Goal: Task Accomplishment & Management: Use online tool/utility

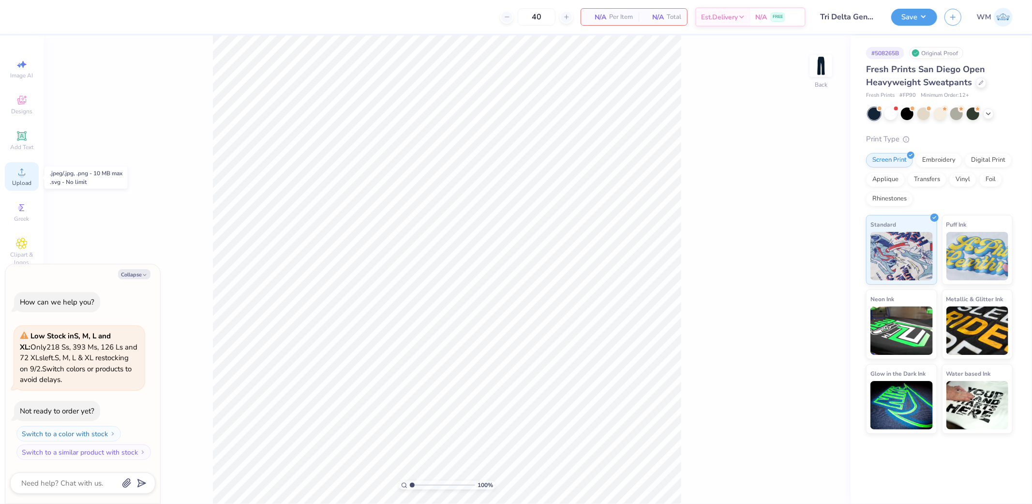
click at [18, 173] on icon at bounding box center [22, 172] width 12 height 12
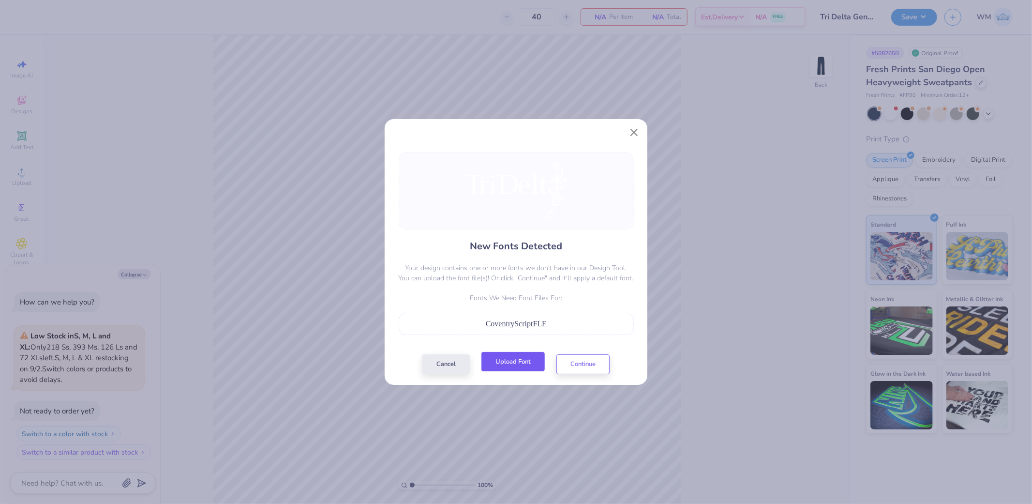
click at [521, 368] on button "Upload Font" at bounding box center [512, 362] width 63 height 20
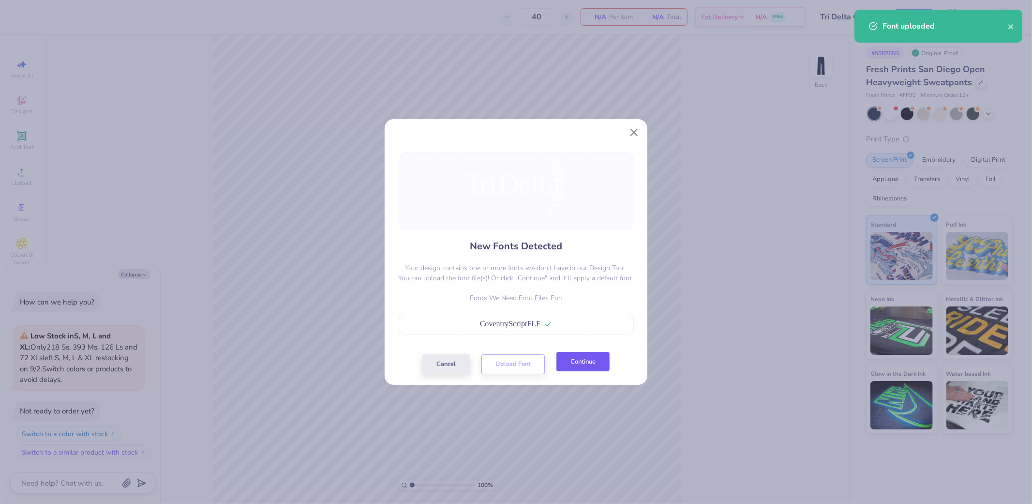
click at [578, 360] on button "Continue" at bounding box center [582, 362] width 53 height 20
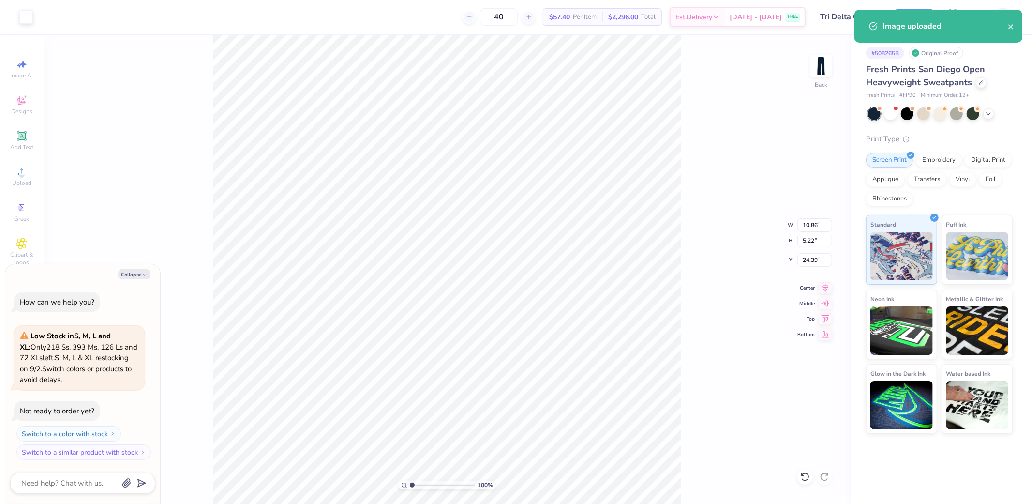
type textarea "x"
type input "6.07"
type input "2.92"
type input "26.69"
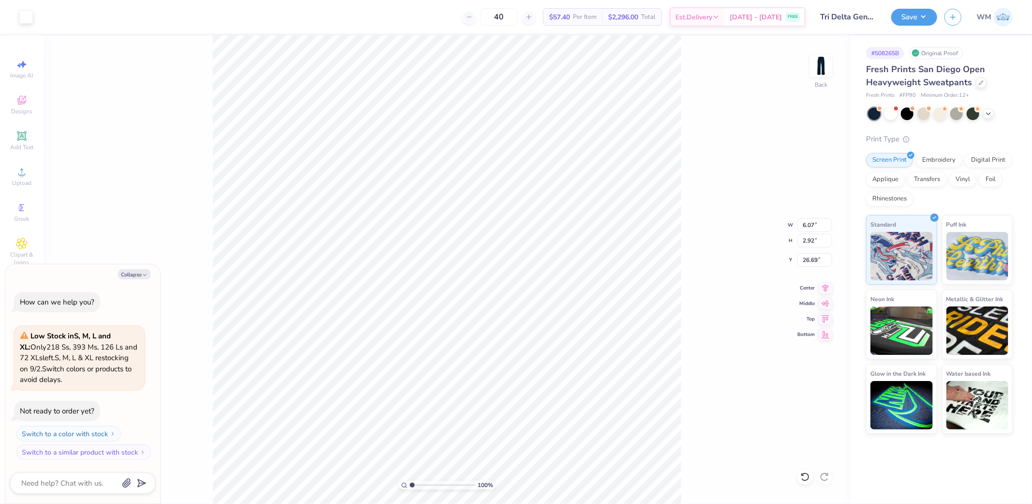
type textarea "x"
type input "6.06"
type input "1.17"
type textarea "x"
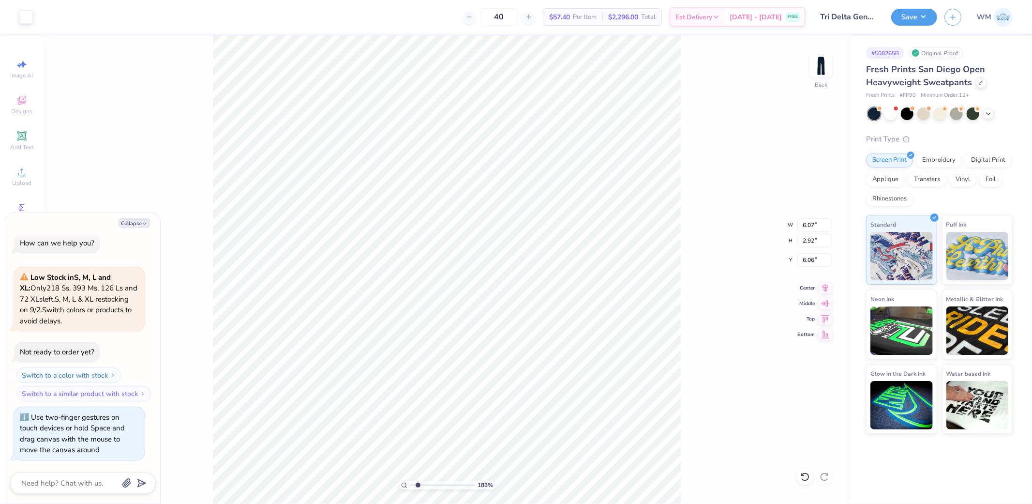
drag, startPoint x: 410, startPoint y: 484, endPoint x: 418, endPoint y: 483, distance: 7.9
type input "1.83"
click at [418, 483] on input "range" at bounding box center [442, 485] width 65 height 9
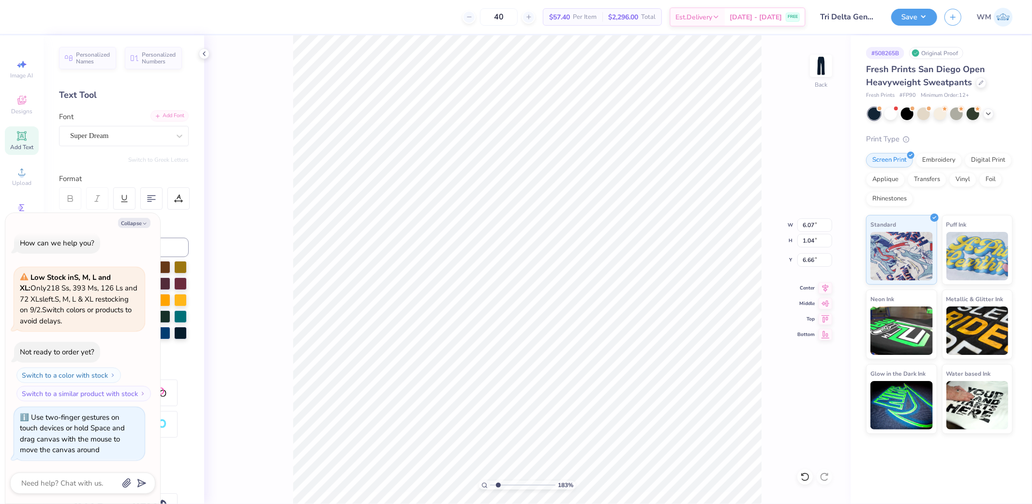
click at [158, 115] on div "Add Font" at bounding box center [169, 115] width 38 height 11
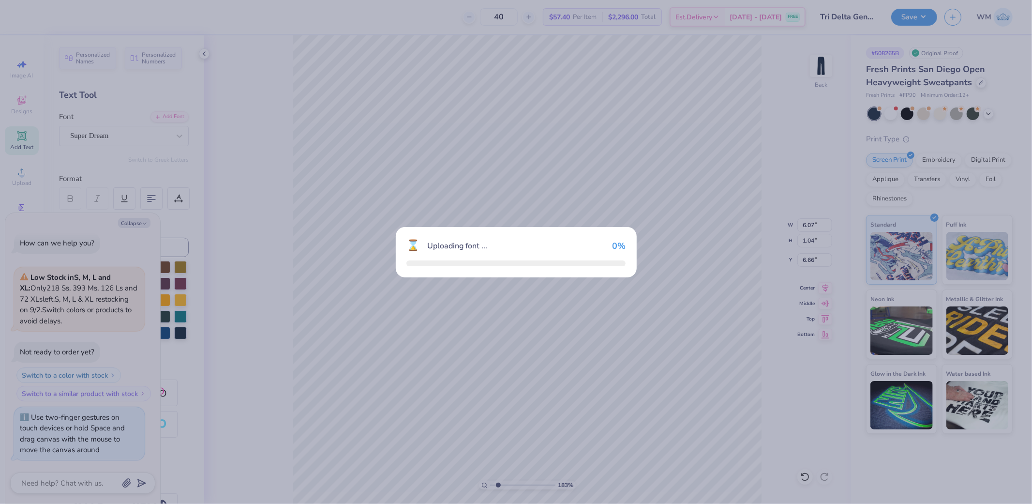
type textarea "x"
type input "4.12"
type input "0.96"
type input "6.80"
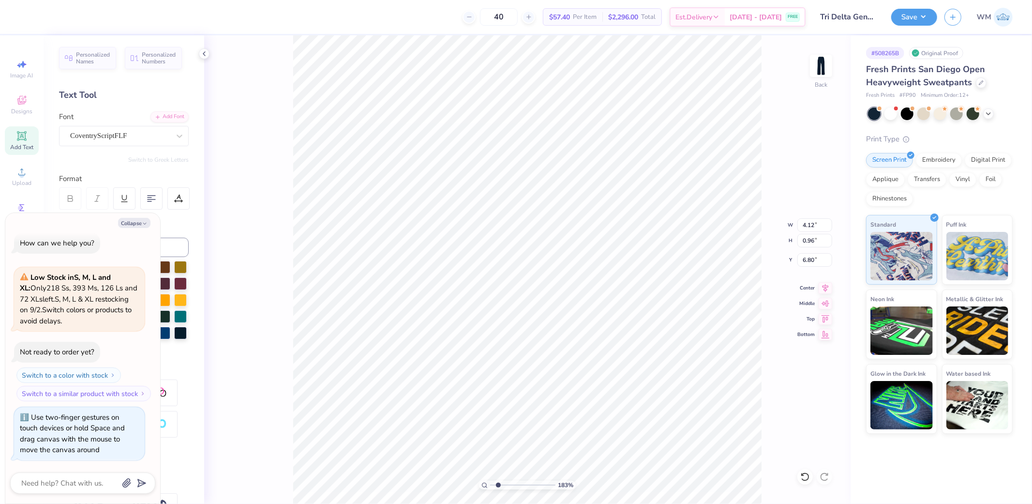
type textarea "x"
type input "6.84"
type textarea "x"
drag, startPoint x: 496, startPoint y: 482, endPoint x: 506, endPoint y: 481, distance: 10.8
type input "3.12"
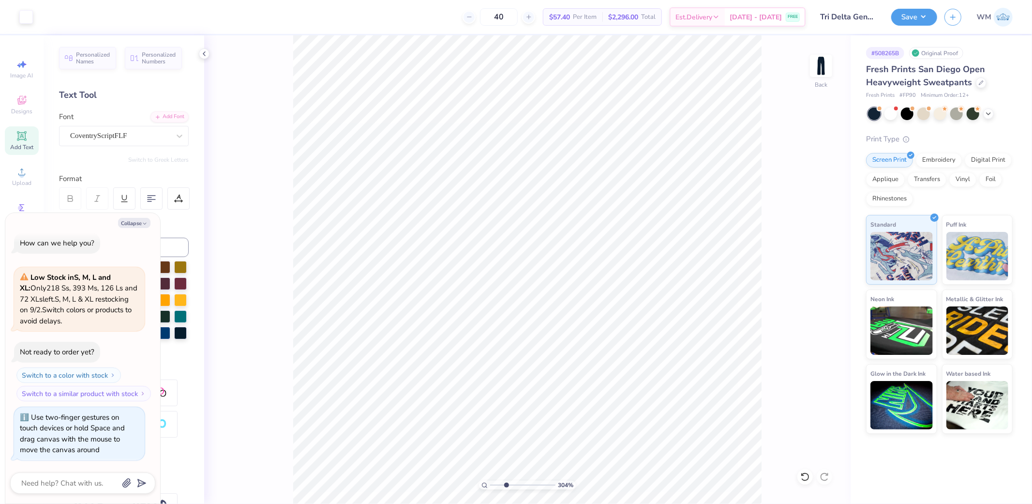
click at [506, 481] on input "range" at bounding box center [522, 485] width 65 height 9
type textarea "x"
type input "6.80"
type textarea "x"
type input "4.38"
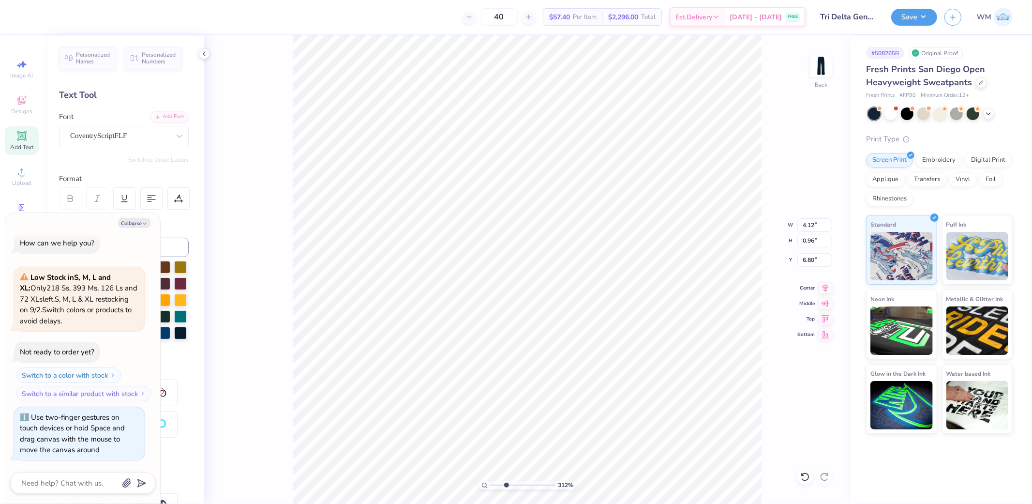
type input "1.02"
type input "6.73"
type textarea "x"
click at [809, 225] on input "5.24" at bounding box center [814, 225] width 35 height 14
type input "5"
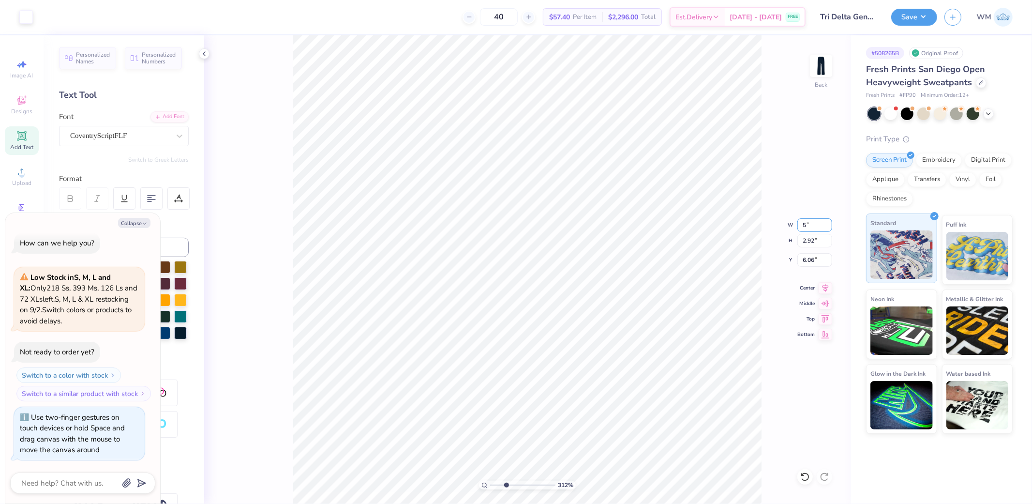
type textarea "x"
type input "5.00"
type input "2.79"
click at [819, 262] on input "6.13" at bounding box center [814, 260] width 35 height 14
type input "6"
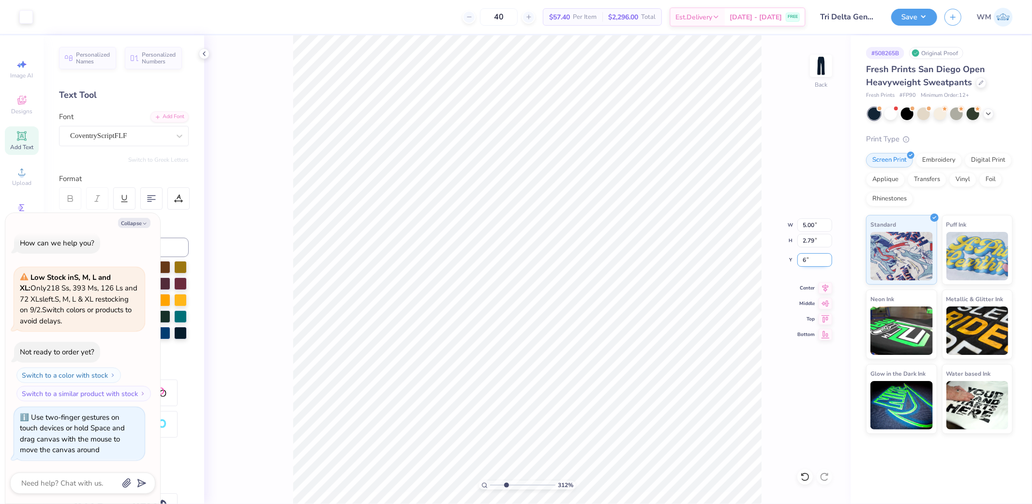
type textarea "x"
type input "6.00"
type textarea "x"
type input "5.93"
type textarea "x"
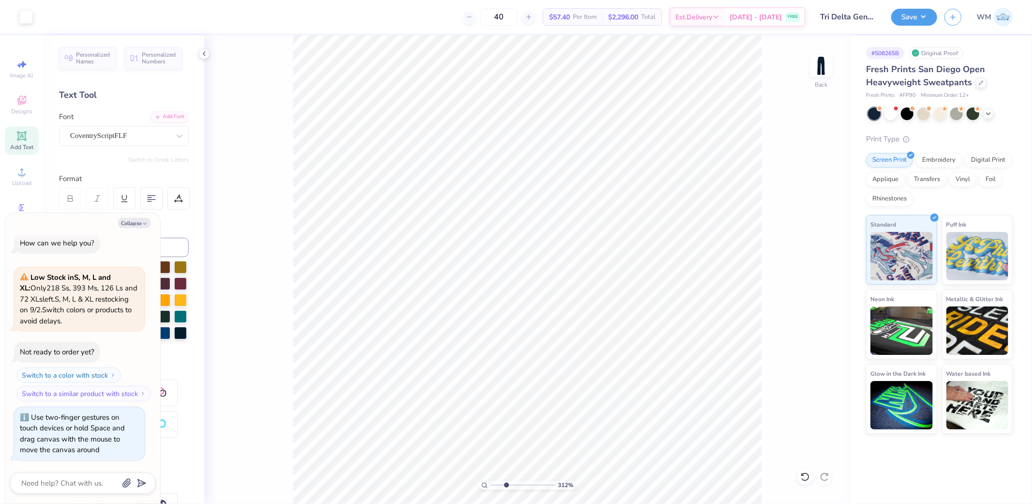
click at [486, 482] on icon at bounding box center [484, 485] width 6 height 6
type input "1"
type textarea "x"
click at [814, 260] on input "5.93" at bounding box center [814, 260] width 35 height 14
type input "6"
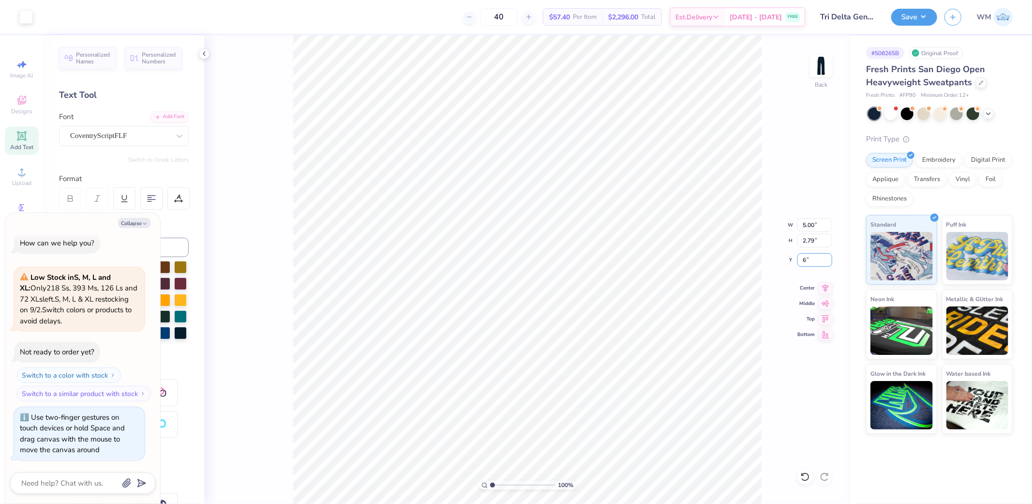
type textarea "x"
type input "6.00"
drag, startPoint x: 912, startPoint y: 11, endPoint x: 932, endPoint y: 15, distance: 20.6
click at [912, 11] on button "Save" at bounding box center [914, 15] width 46 height 17
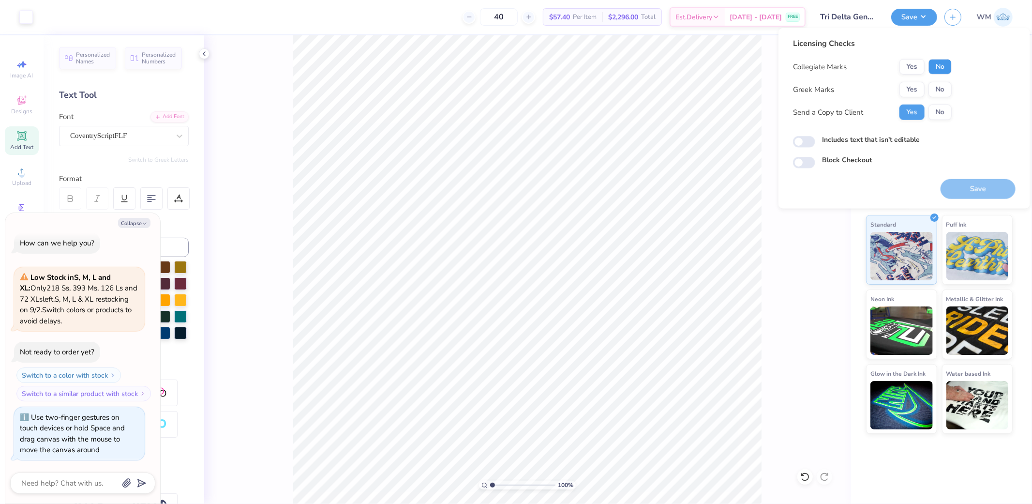
click at [936, 69] on button "No" at bounding box center [940, 66] width 23 height 15
click at [915, 92] on button "Yes" at bounding box center [912, 89] width 25 height 15
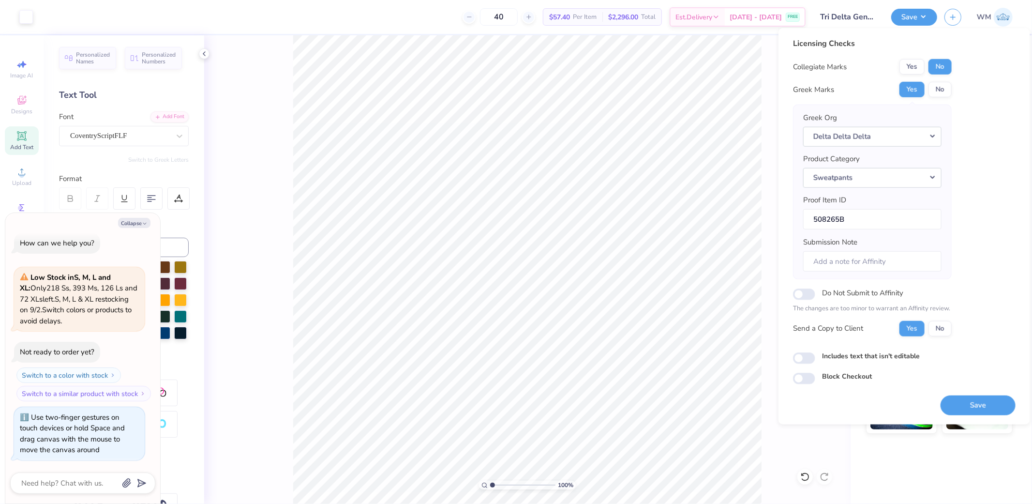
drag, startPoint x: 961, startPoint y: 401, endPoint x: 941, endPoint y: 405, distance: 20.8
click at [961, 401] on button "Save" at bounding box center [978, 405] width 75 height 20
type textarea "x"
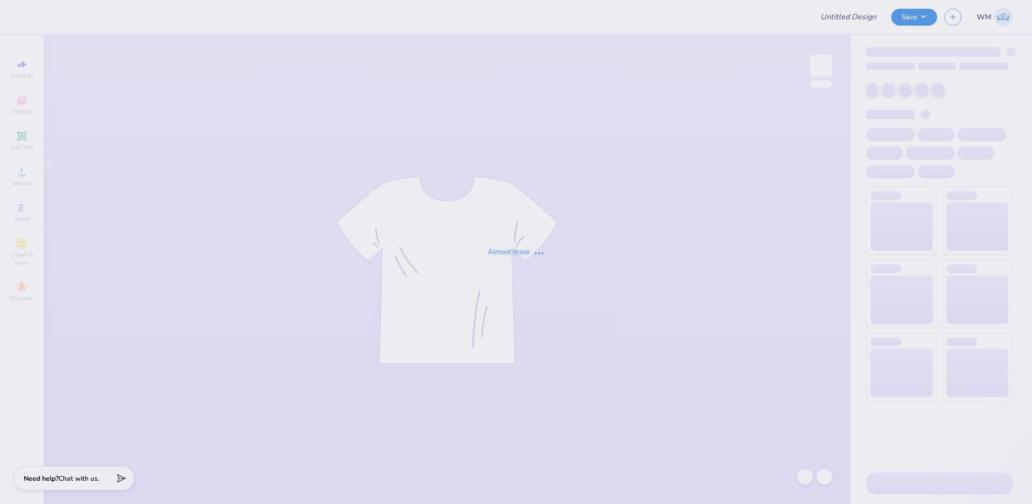
type input "stars"
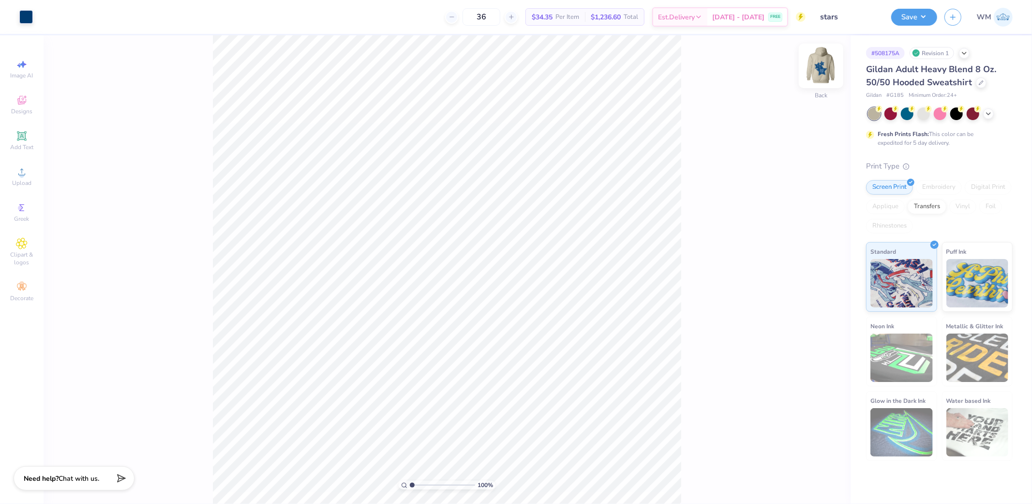
click at [824, 68] on img at bounding box center [821, 65] width 39 height 39
drag, startPoint x: 412, startPoint y: 484, endPoint x: 428, endPoint y: 483, distance: 15.6
type input "3.41"
click at [428, 483] on input "range" at bounding box center [442, 485] width 65 height 9
type input "7.01"
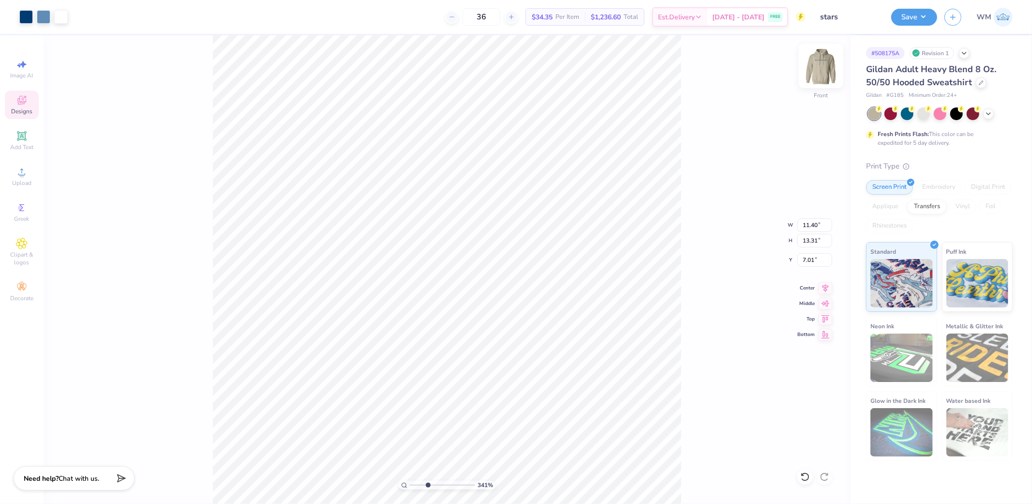
click at [818, 68] on img at bounding box center [821, 65] width 39 height 39
click at [404, 485] on icon at bounding box center [404, 485] width 6 height 6
type input "1"
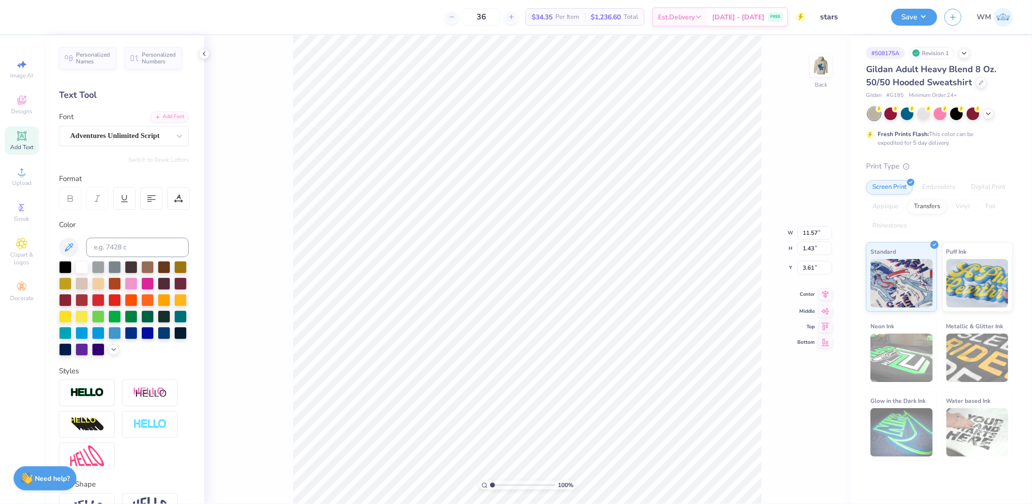
click at [824, 295] on icon at bounding box center [826, 294] width 6 height 8
click at [819, 242] on input "1.43" at bounding box center [814, 241] width 35 height 14
type input "1.45"
type input "11.72"
type input "3.60"
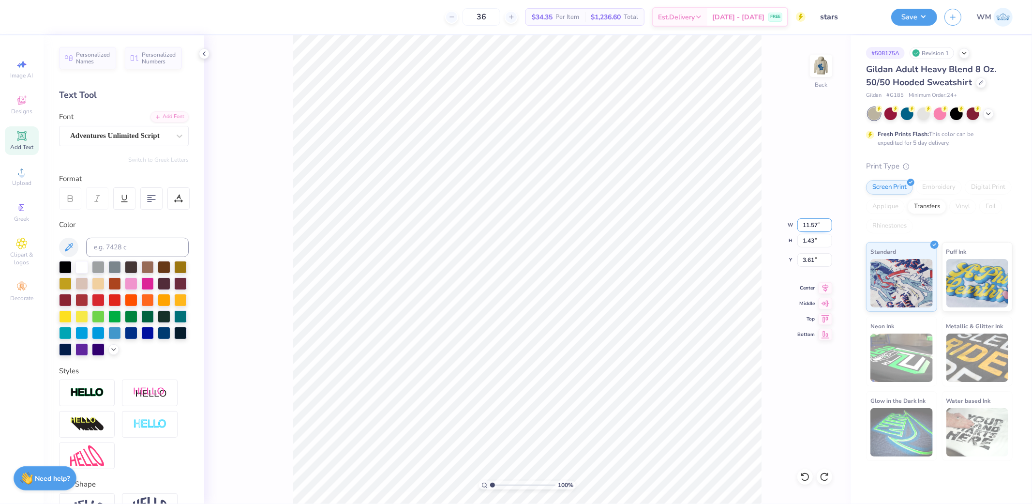
click at [816, 223] on input "11.57" at bounding box center [814, 225] width 35 height 14
click at [817, 259] on input "3.61" at bounding box center [814, 260] width 35 height 14
type input "3.00"
click at [824, 284] on icon at bounding box center [826, 287] width 14 height 12
click at [819, 69] on img at bounding box center [821, 65] width 39 height 39
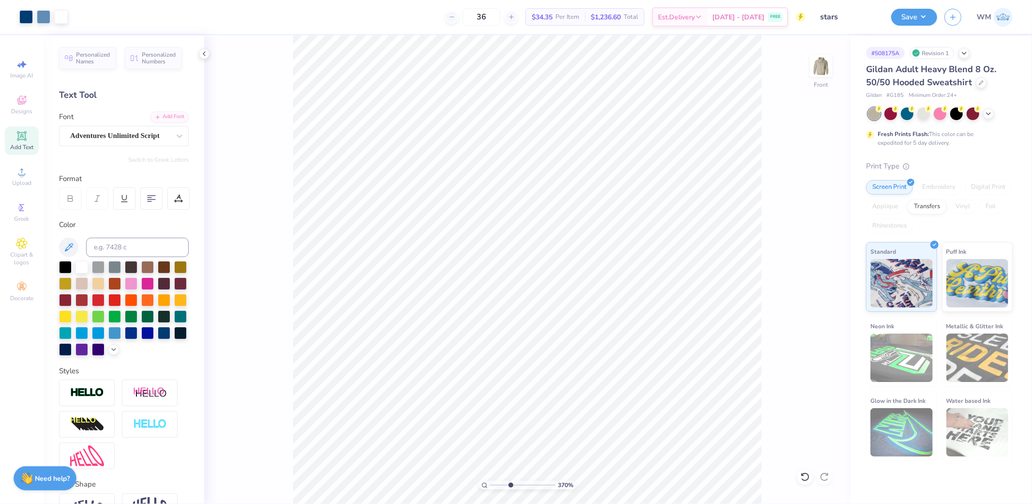
drag, startPoint x: 494, startPoint y: 485, endPoint x: 510, endPoint y: 484, distance: 16.5
type input "3.7"
click at [510, 484] on input "range" at bounding box center [522, 485] width 65 height 9
type input "3.18"
type input "1.19"
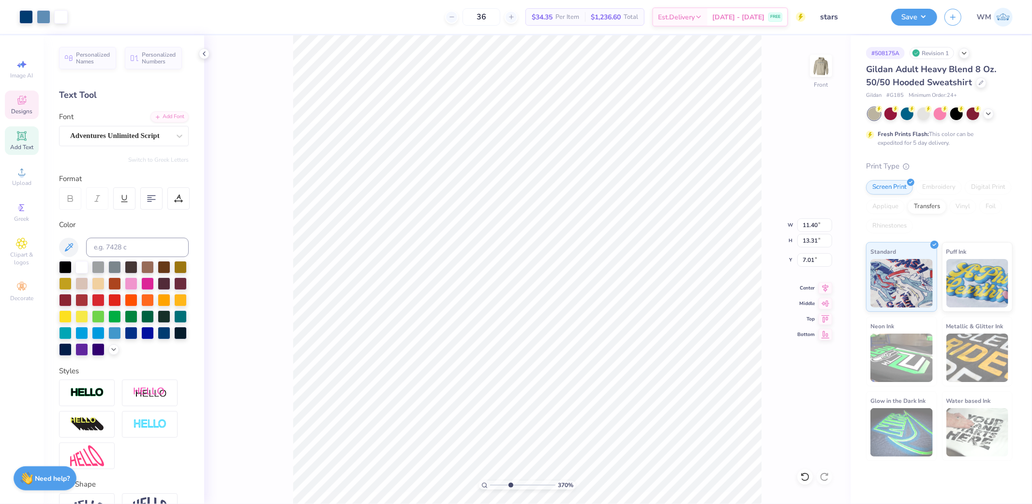
type input "11.62"
type input "11.40"
type input "13.31"
type input "7.00"
drag, startPoint x: 508, startPoint y: 485, endPoint x: 501, endPoint y: 483, distance: 7.2
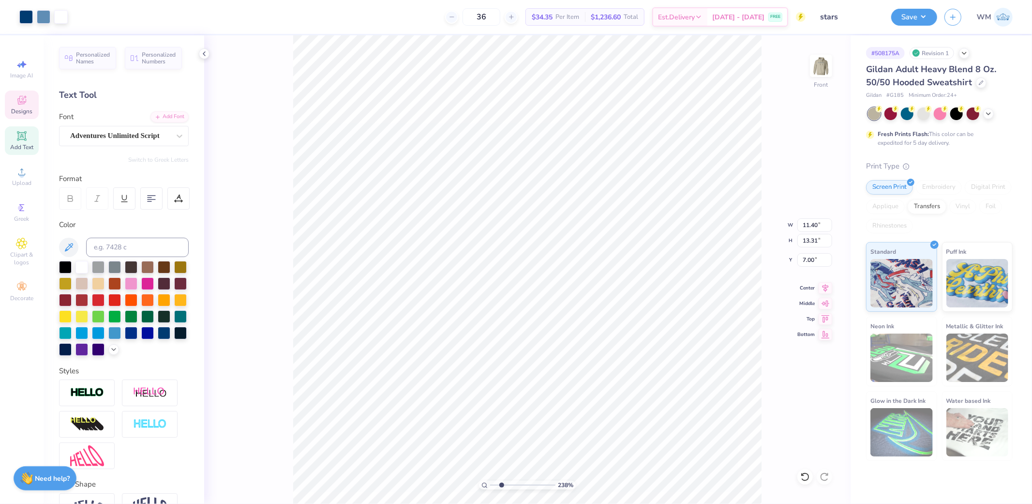
type input "2.38"
click at [501, 483] on input "range" at bounding box center [522, 485] width 65 height 9
type input "11.40"
type input "13.31"
type input "7.00"
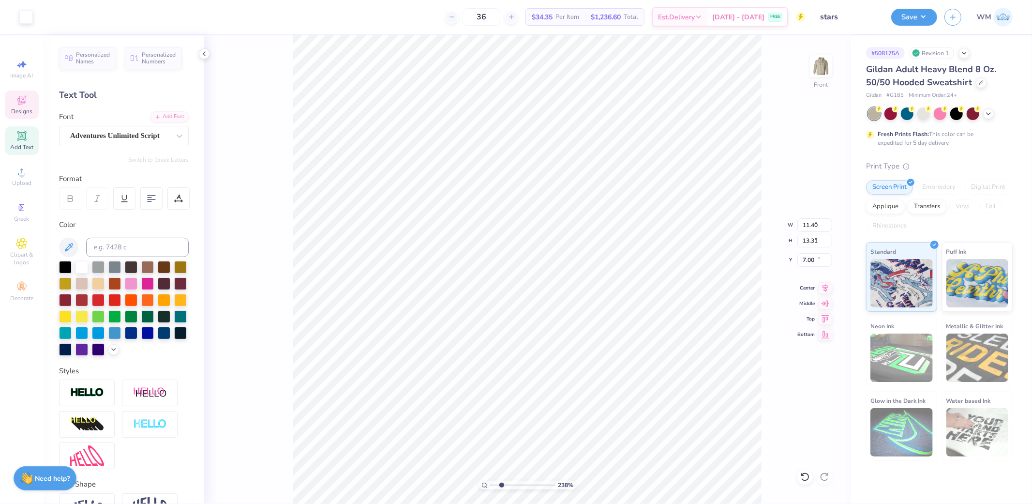
type input "1.75"
type input "0.54"
type input "10.81"
drag, startPoint x: 502, startPoint y: 484, endPoint x: 511, endPoint y: 483, distance: 9.2
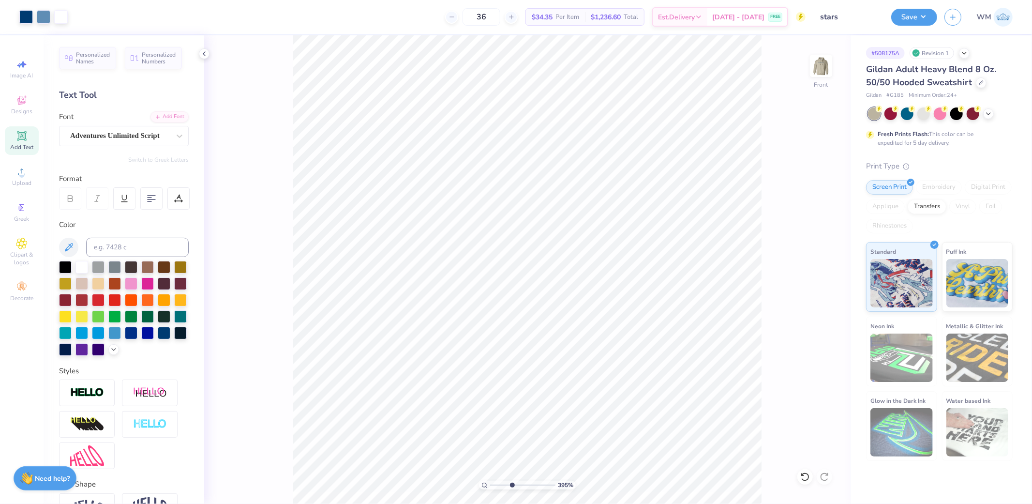
type input "3.95"
click at [511, 483] on input "range" at bounding box center [522, 485] width 65 height 9
type input "6.92"
type input "1.75"
type input "0.54"
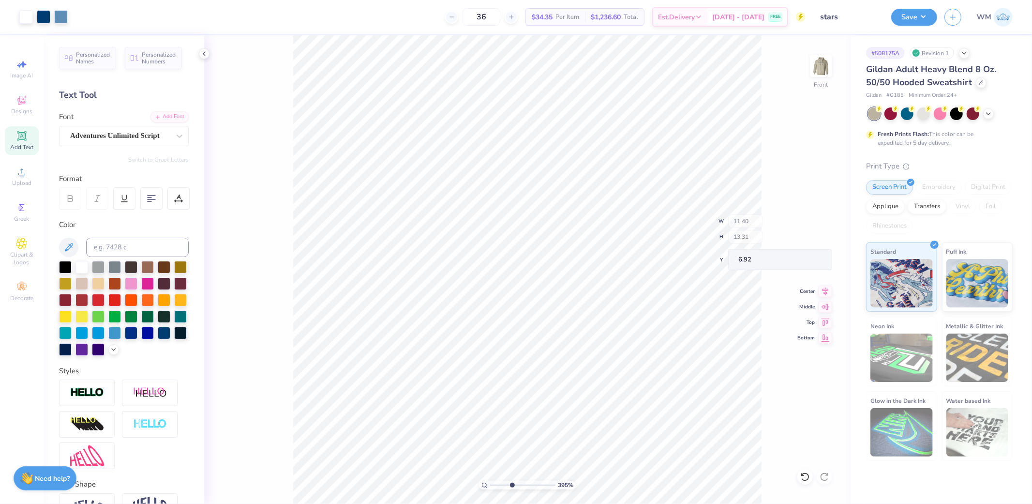
type input "10.73"
type input "6.53"
type input "6.62"
type input "8.23"
type input "11.40"
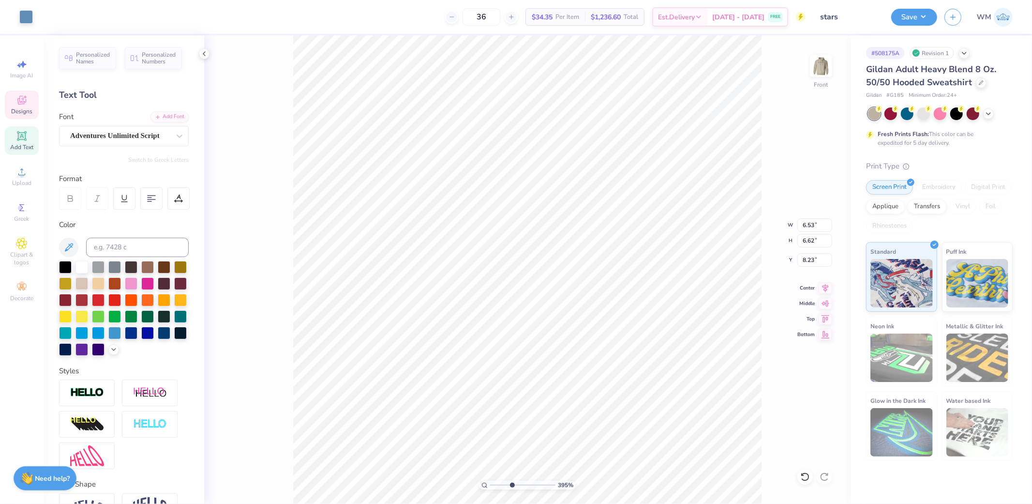
type input "13.31"
type input "6.92"
type input "3.21"
click at [507, 485] on input "range" at bounding box center [522, 485] width 65 height 9
type input "8.46"
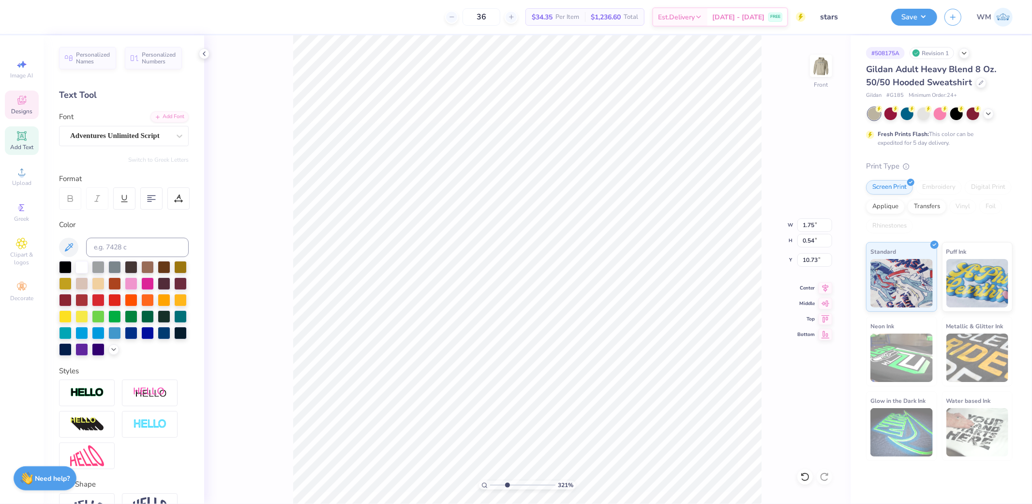
scroll to position [16, 5]
paste textarea "New Rochelle,"
type textarea "New Rochelle,"
click at [571, 272] on li "Group" at bounding box center [588, 275] width 76 height 19
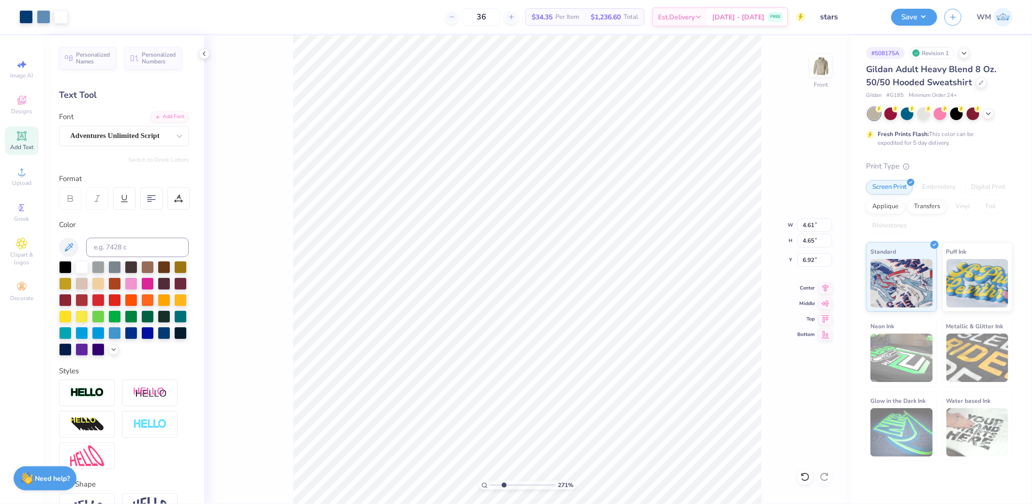
drag, startPoint x: 493, startPoint y: 483, endPoint x: 504, endPoint y: 481, distance: 11.2
click at [504, 481] on input "range" at bounding box center [522, 485] width 65 height 9
click at [558, 343] on li "Send to Back" at bounding box center [561, 339] width 76 height 19
drag, startPoint x: 491, startPoint y: 485, endPoint x: 504, endPoint y: 481, distance: 13.6
type input "2.71"
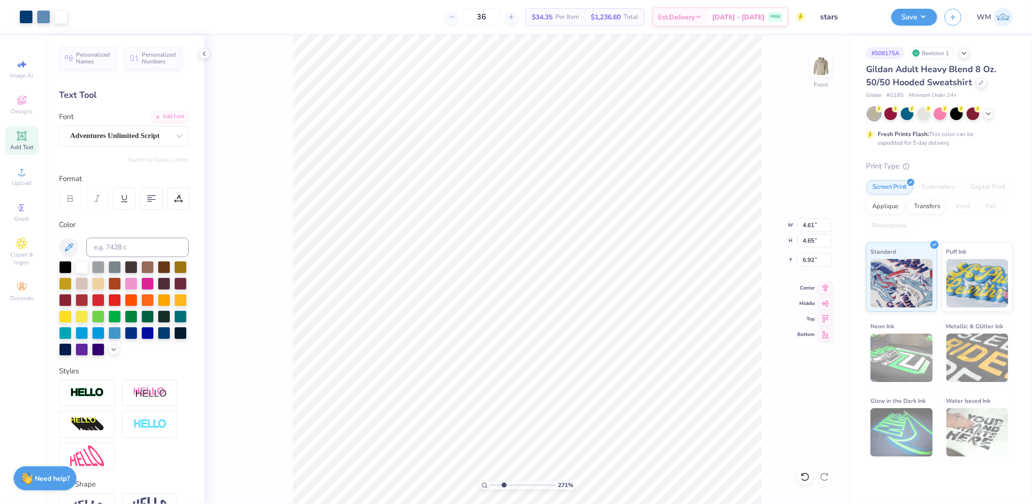
click at [504, 481] on input "range" at bounding box center [522, 485] width 65 height 9
type input "9.64"
type input "9.41"
type input "10.73"
click at [431, 294] on li "Group" at bounding box center [444, 293] width 76 height 19
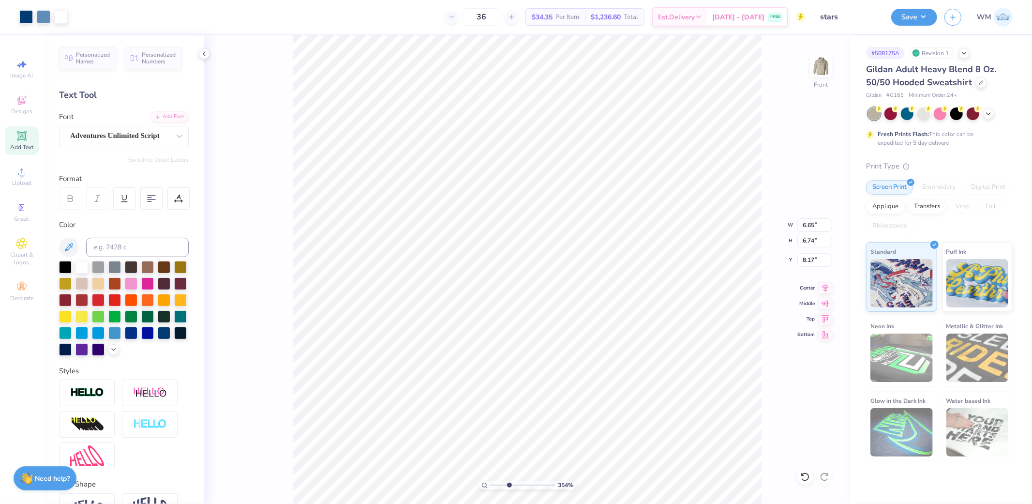
drag, startPoint x: 494, startPoint y: 484, endPoint x: 510, endPoint y: 482, distance: 16.6
click at [510, 482] on input "range" at bounding box center [522, 485] width 65 height 9
click at [484, 484] on icon at bounding box center [484, 485] width 6 height 6
click at [497, 484] on input "range" at bounding box center [522, 485] width 65 height 9
drag, startPoint x: 485, startPoint y: 489, endPoint x: 519, endPoint y: 485, distance: 34.6
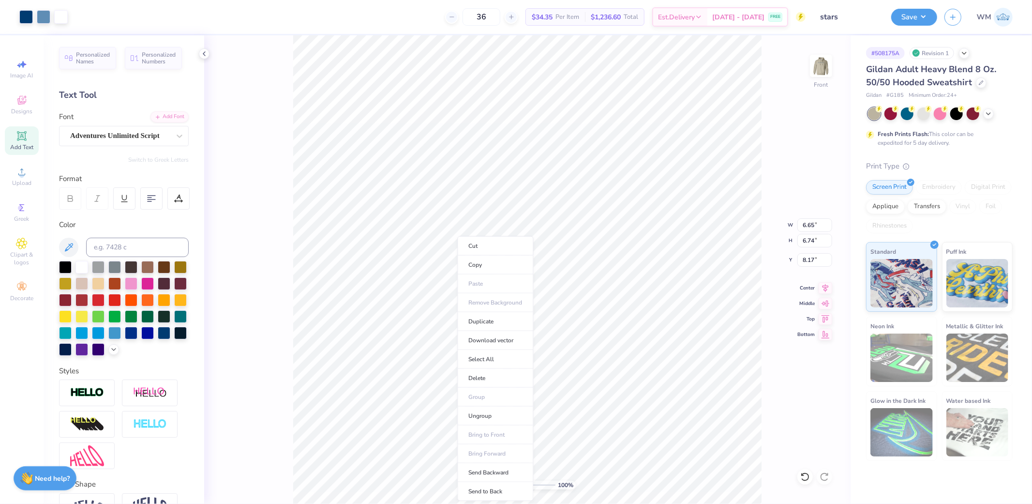
click at [485, 489] on li "Send to Back" at bounding box center [496, 491] width 76 height 19
drag, startPoint x: 495, startPoint y: 485, endPoint x: 497, endPoint y: 481, distance: 5.2
type input "2.13"
click at [500, 484] on input "range" at bounding box center [522, 485] width 65 height 9
paste textarea "New York"
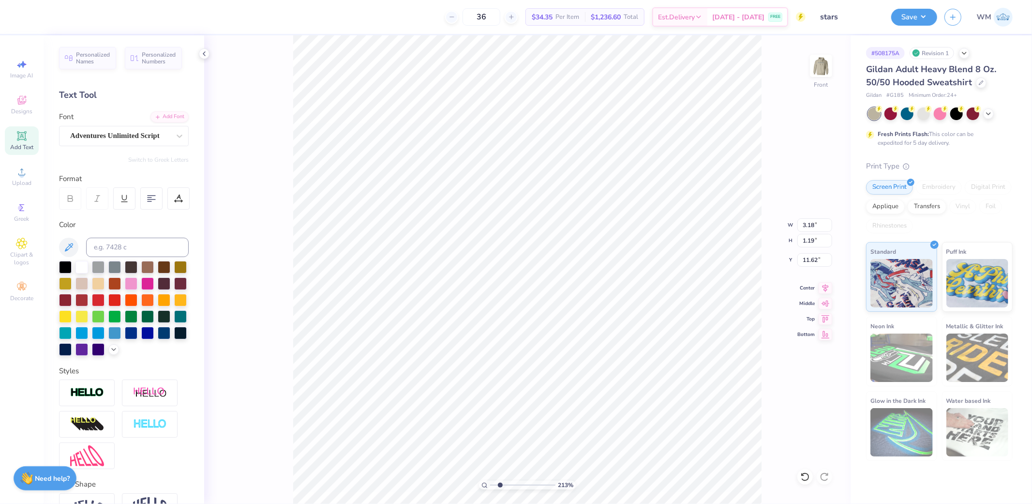
scroll to position [16, 23]
type textarea "New York"
click at [606, 397] on li "Group" at bounding box center [619, 397] width 76 height 19
drag, startPoint x: 509, startPoint y: 482, endPoint x: 496, endPoint y: 486, distance: 14.1
click at [496, 486] on input "range" at bounding box center [522, 485] width 65 height 9
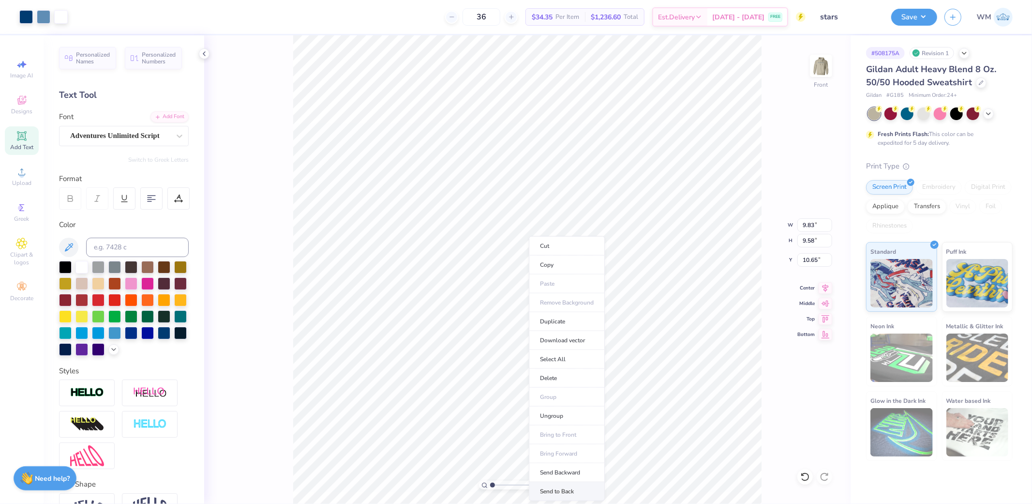
click at [559, 489] on li "Send to Back" at bounding box center [567, 491] width 76 height 19
drag, startPoint x: 493, startPoint y: 486, endPoint x: 501, endPoint y: 485, distance: 8.2
click at [501, 485] on input "range" at bounding box center [522, 485] width 65 height 9
click at [441, 488] on li "Send to Back" at bounding box center [442, 491] width 76 height 19
drag, startPoint x: 492, startPoint y: 485, endPoint x: 507, endPoint y: 483, distance: 15.6
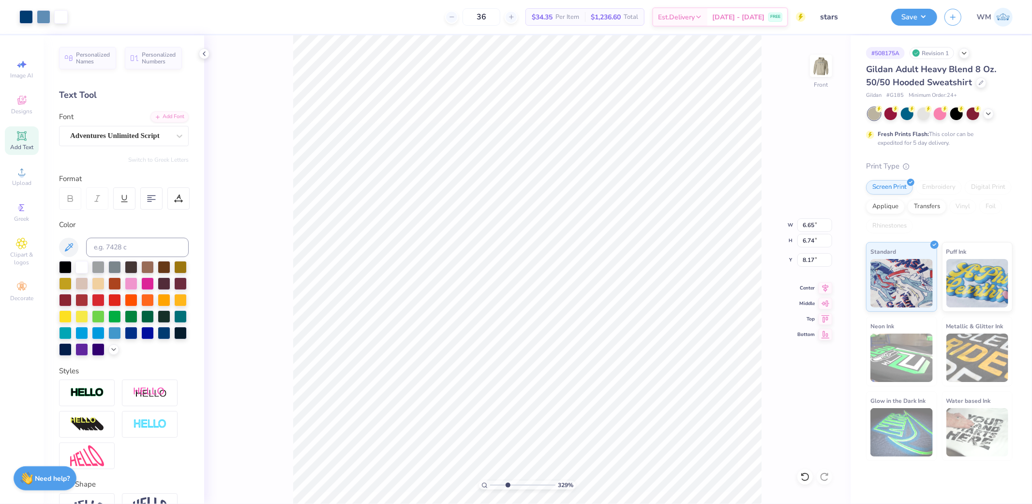
type input "3.29"
click at [507, 483] on input "range" at bounding box center [522, 485] width 65 height 9
type input "4.61"
type input "4.65"
type input "6.92"
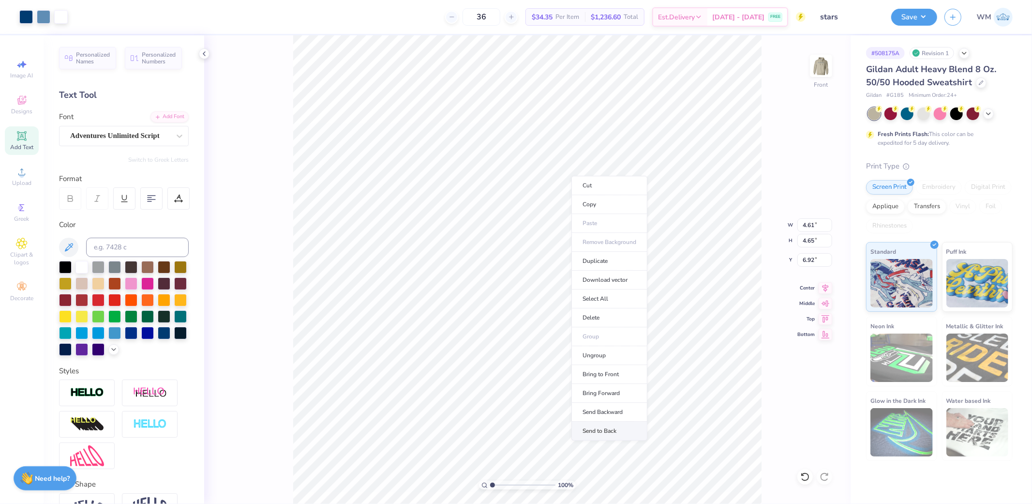
click at [603, 431] on li "Send to Back" at bounding box center [609, 430] width 76 height 19
drag, startPoint x: 491, startPoint y: 486, endPoint x: 498, endPoint y: 486, distance: 7.3
type input "1.88"
click at [498, 486] on input "range" at bounding box center [522, 485] width 65 height 9
type input "6.65"
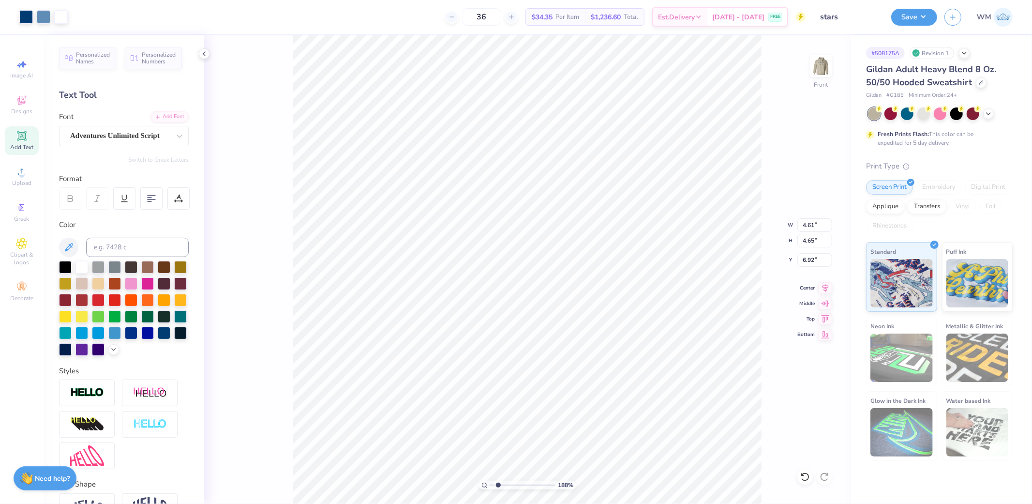
type input "6.74"
type input "8.17"
click at [396, 460] on li "Send to Back" at bounding box center [400, 459] width 76 height 19
drag, startPoint x: 494, startPoint y: 485, endPoint x: 500, endPoint y: 483, distance: 7.2
type input "2.21"
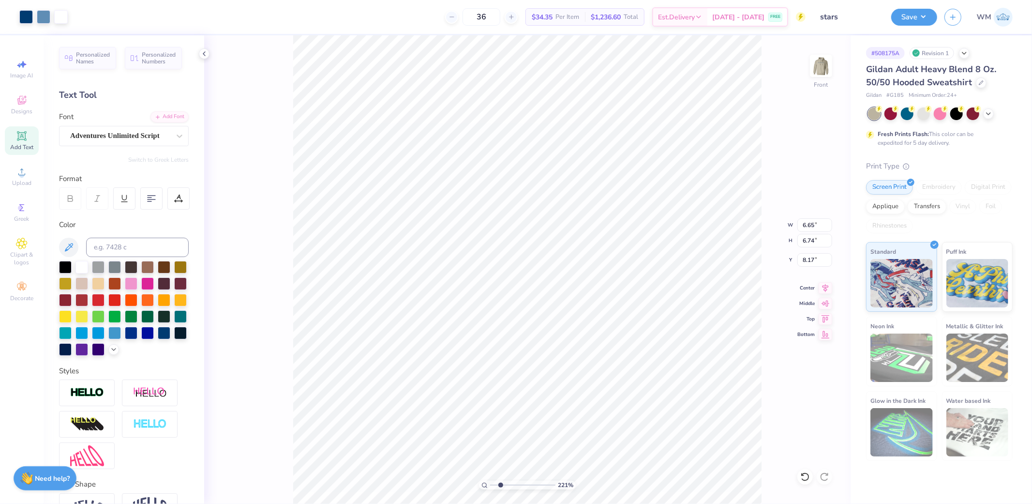
click at [500, 483] on input "range" at bounding box center [522, 485] width 65 height 9
type input "3.93"
type input "3.73"
type input "14.24"
type input "8.76"
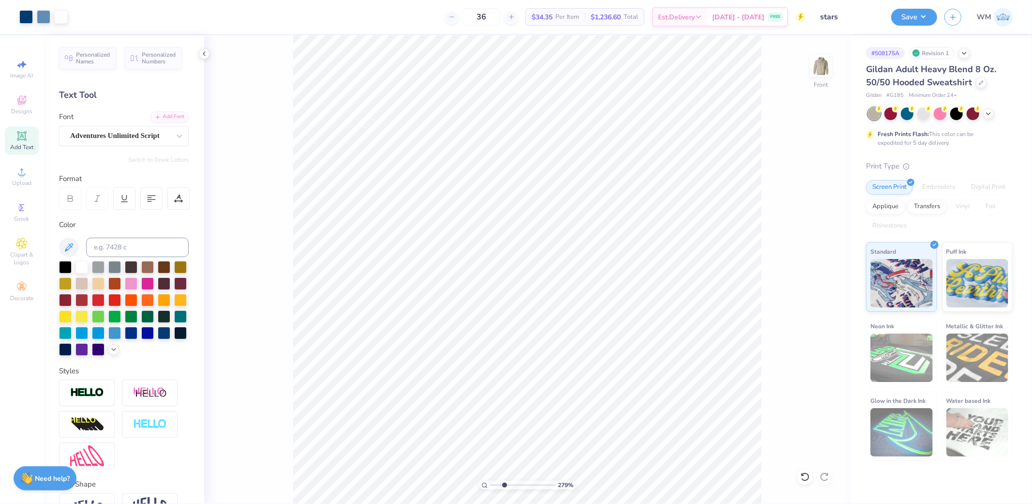
type input "2.88"
click at [505, 482] on input "range" at bounding box center [522, 485] width 65 height 9
type input "0.86"
type input "1.00"
type input "8.59"
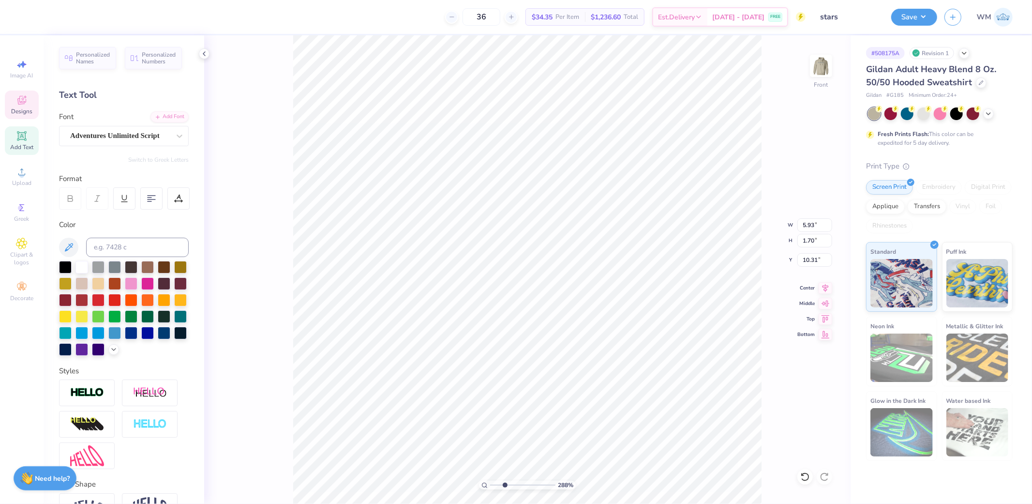
type input "10.31"
type input "4.06"
type input "1.17"
type input "10.65"
type input "6.65"
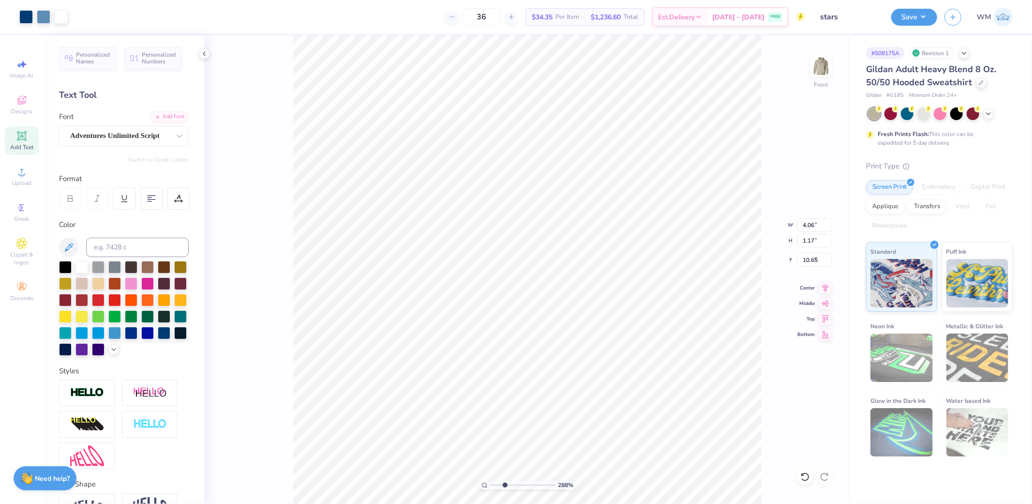
type input "6.74"
type input "8.17"
type input "4.11"
type input "1.01"
type input "10.56"
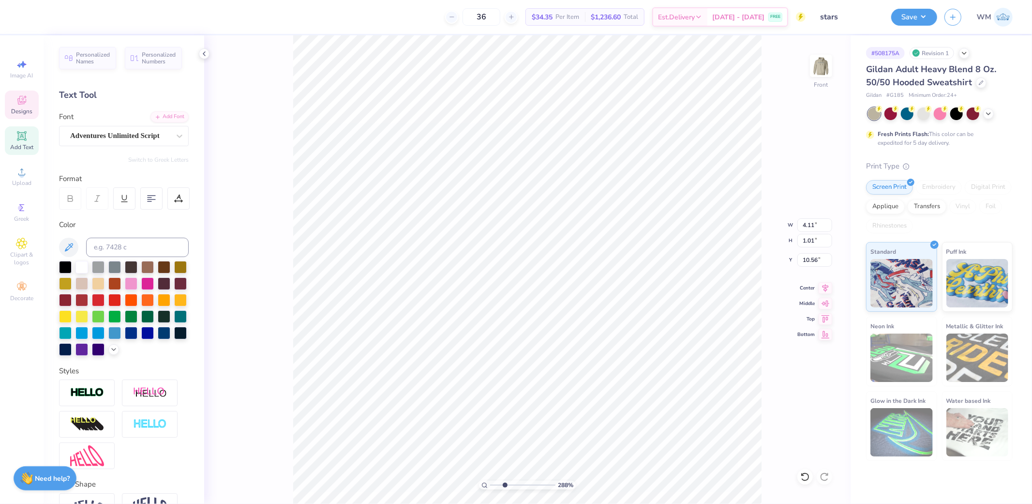
type input "4.51"
type input "1.11"
type input "10.43"
type input "4.49"
type input "1.25"
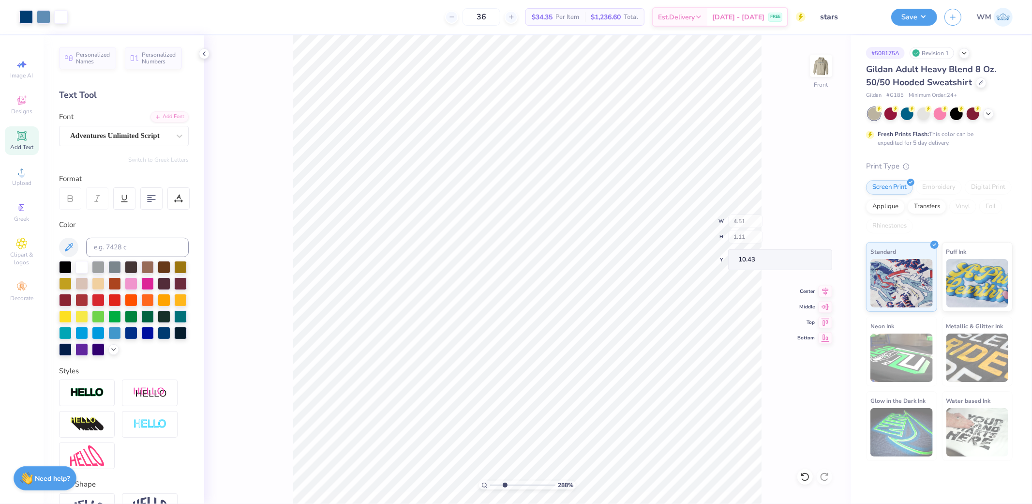
type input "10.37"
type input "3.46"
type input "0.99"
type input "11.18"
type input "6.65"
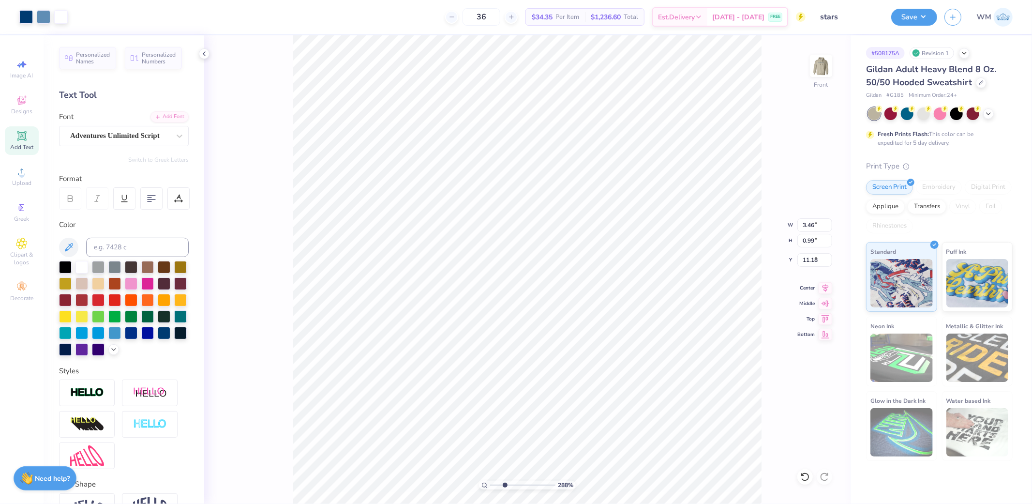
type input "6.74"
type input "8.17"
type input "3.46"
type input "0.98"
type input "11.19"
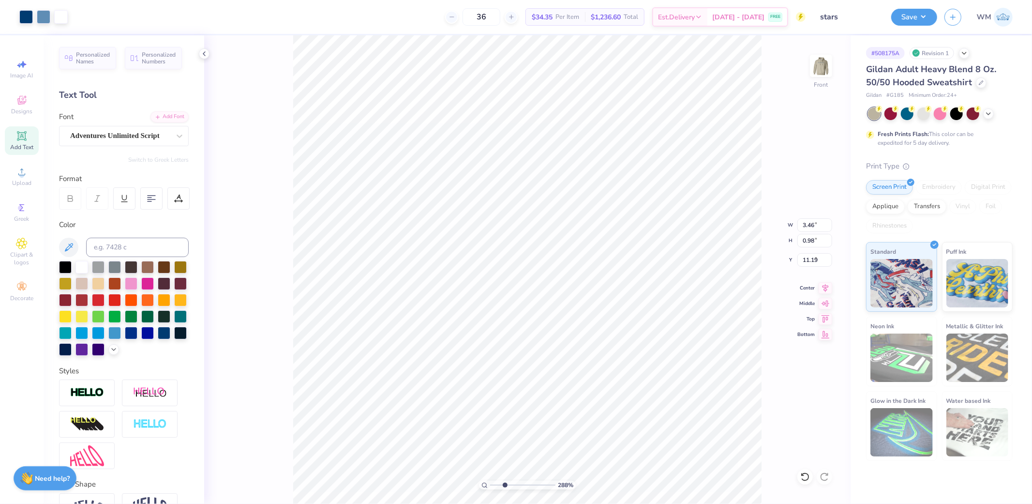
type input "6.65"
type input "6.74"
type input "8.17"
type input "3.06"
type input "0.87"
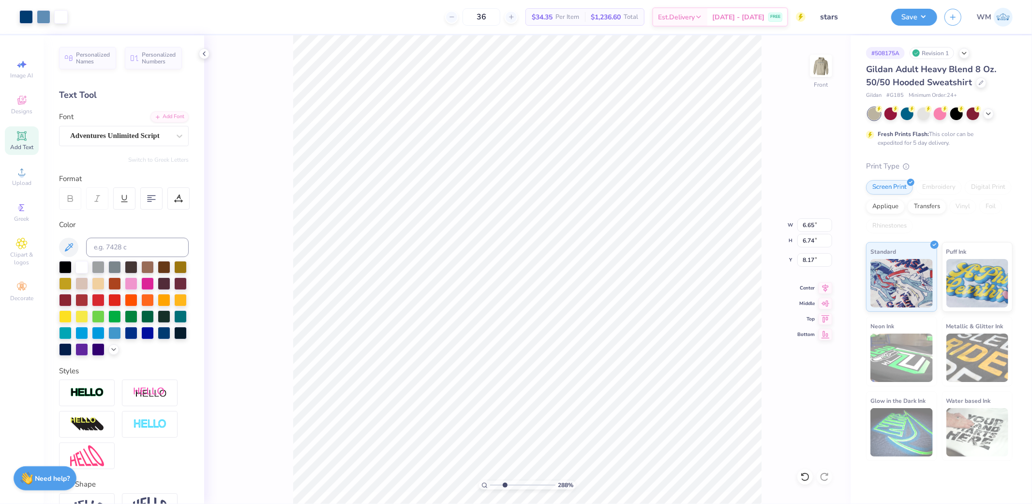
type input "11.26"
type input "4.49"
type input "1.68"
type input "10.37"
type input "3.48"
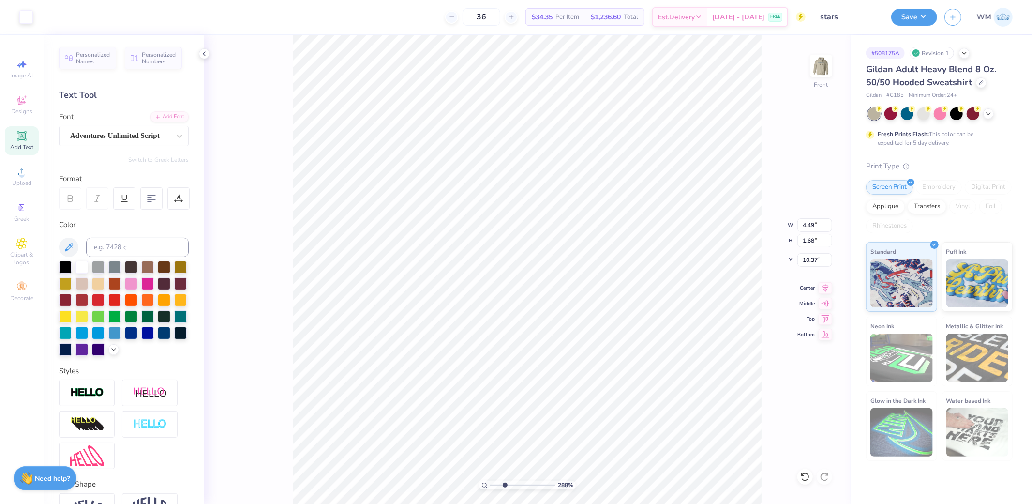
type input "1.30"
type input "10.79"
type input "3.52"
type input "1.09"
type input "11.02"
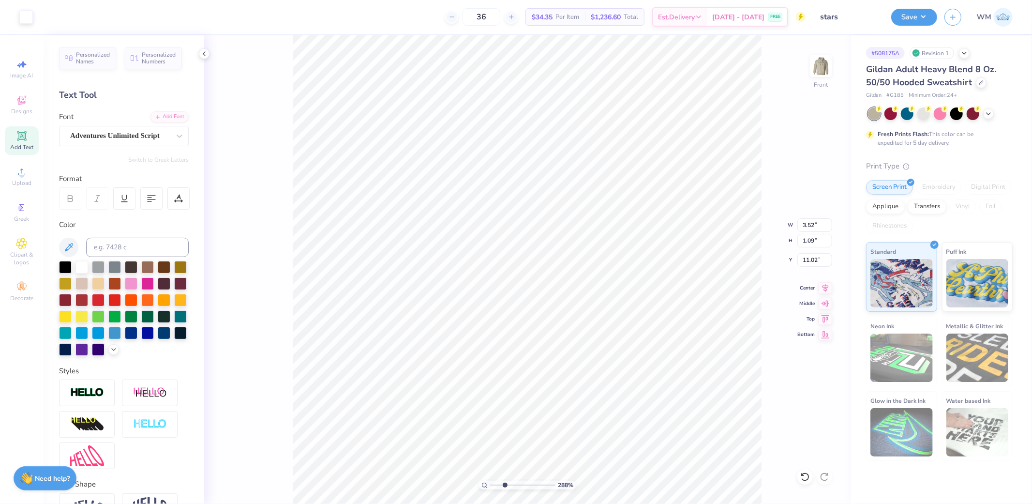
type input "3.77"
type input "1.17"
type input "10.94"
type input "3.85"
type input "1.20"
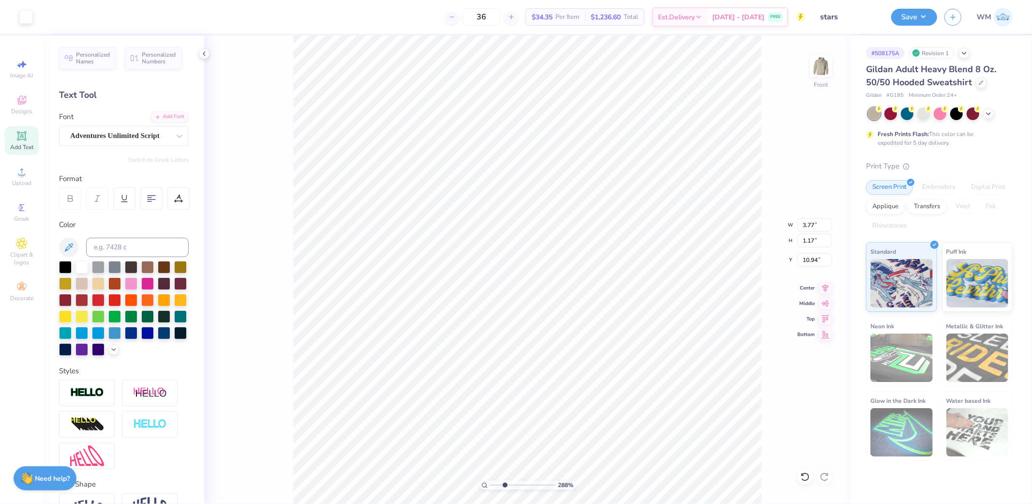
type input "10.91"
type input "3.86"
type input "1.22"
type input "10.82"
type input "11.57"
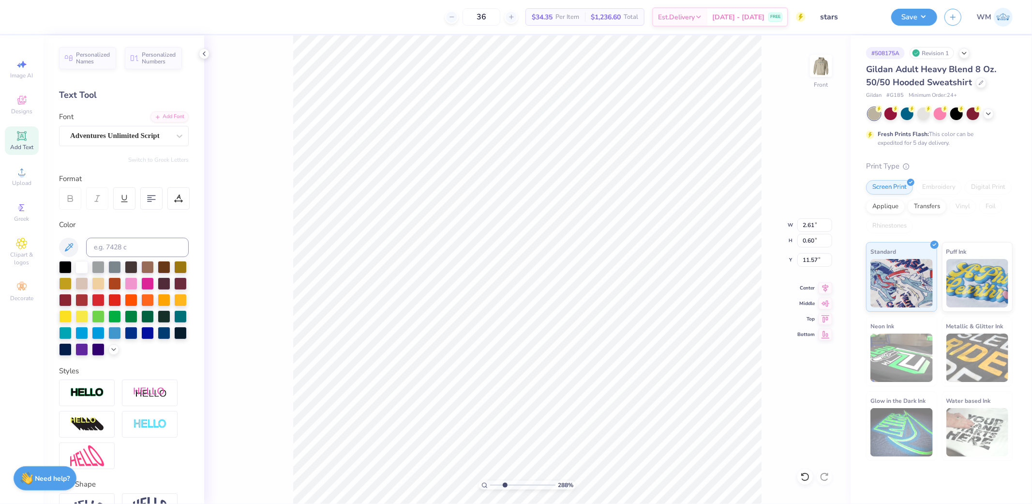
type input "3.86"
type input "0.61"
type input "10.82"
click at [483, 484] on icon at bounding box center [484, 485] width 6 height 6
type input "1"
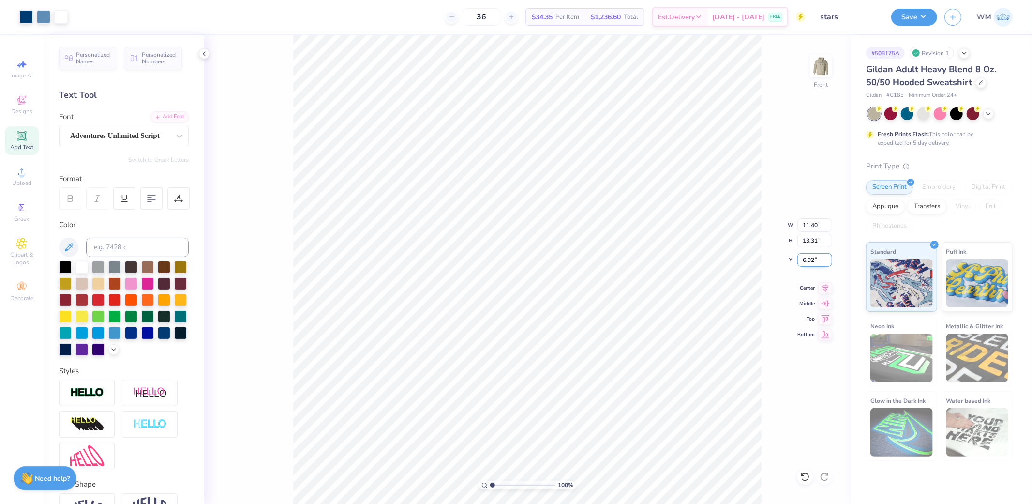
click at [814, 258] on input "6.92" at bounding box center [814, 260] width 35 height 14
type input "6.00"
click at [827, 286] on icon at bounding box center [826, 287] width 14 height 12
click at [930, 22] on button "Save" at bounding box center [914, 15] width 46 height 17
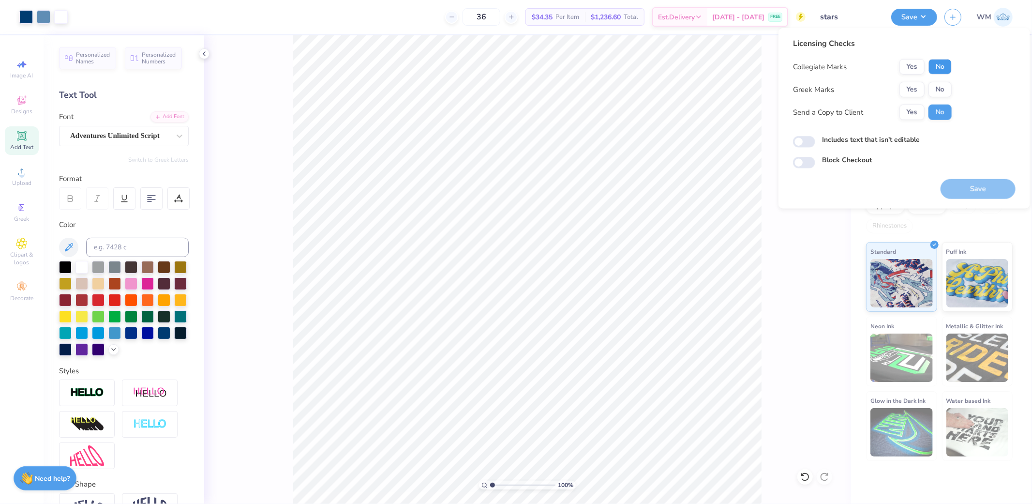
click at [941, 70] on button "No" at bounding box center [940, 66] width 23 height 15
click at [945, 82] on div "Yes No" at bounding box center [926, 89] width 52 height 15
click at [949, 88] on button "No" at bounding box center [940, 89] width 23 height 15
click at [1006, 190] on button "Save" at bounding box center [978, 189] width 75 height 20
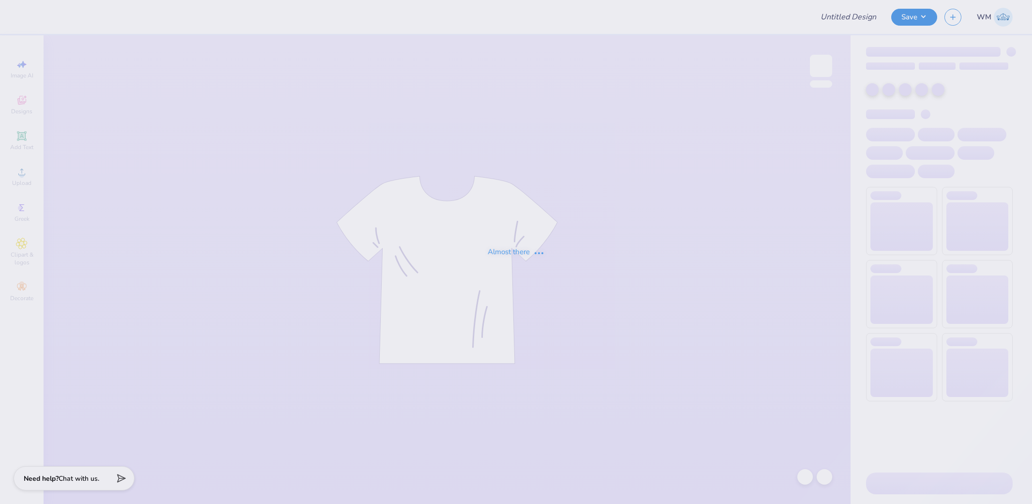
type input "Delta Zeta x Men's Soccer Merch 2025!"
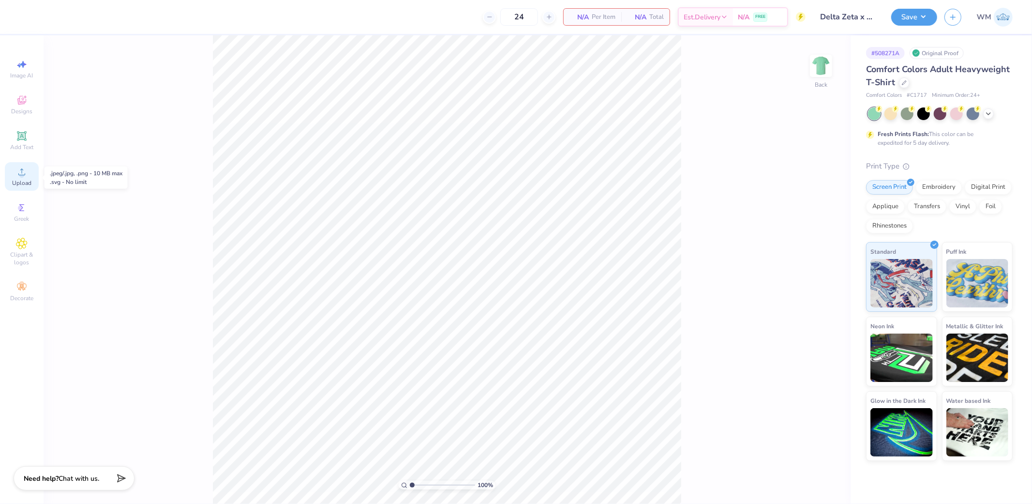
click at [31, 176] on div "Upload" at bounding box center [22, 176] width 34 height 29
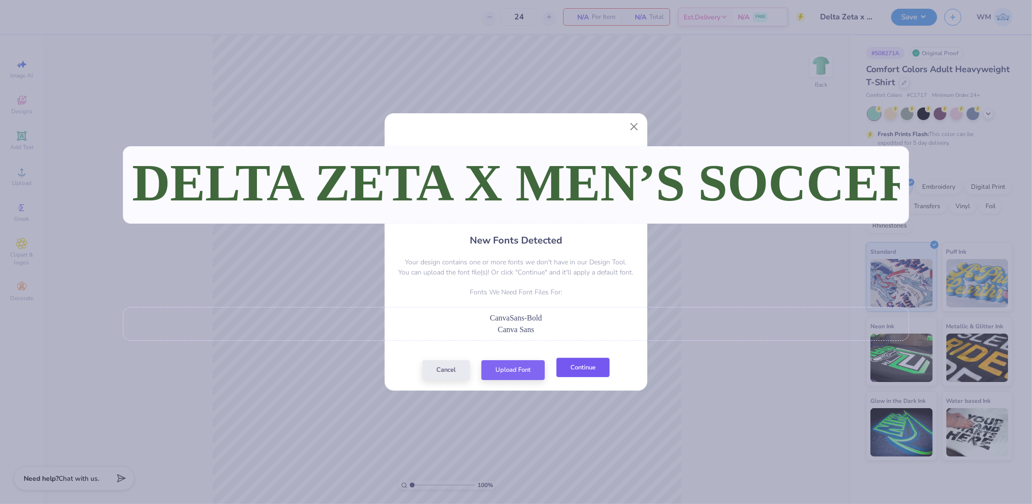
click at [584, 370] on button "Continue" at bounding box center [582, 368] width 53 height 20
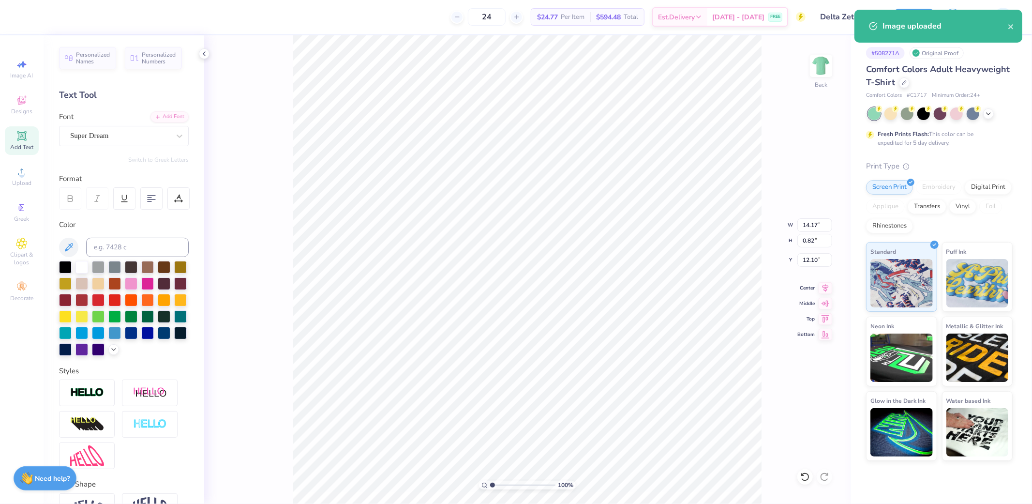
type input "9.11"
type input "0.53"
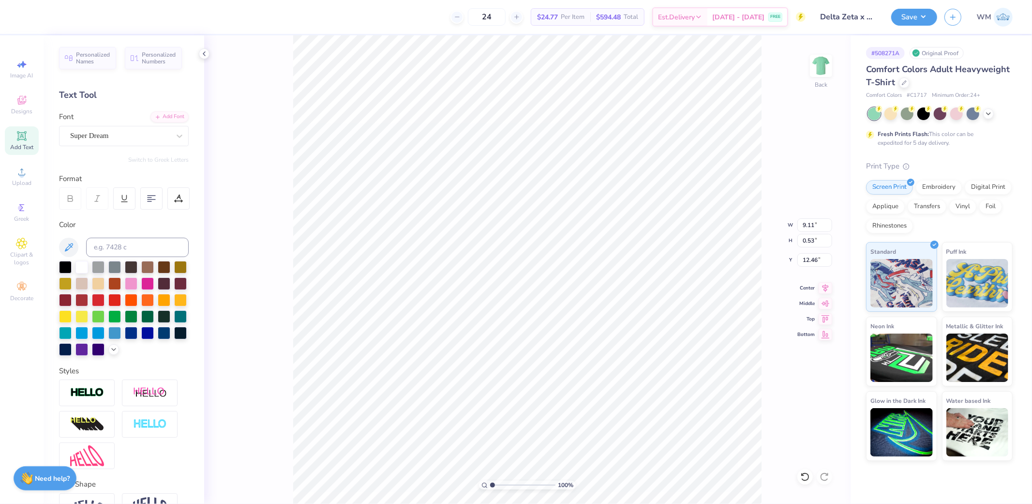
type input "6.04"
click at [163, 115] on div "Add Font" at bounding box center [169, 115] width 38 height 11
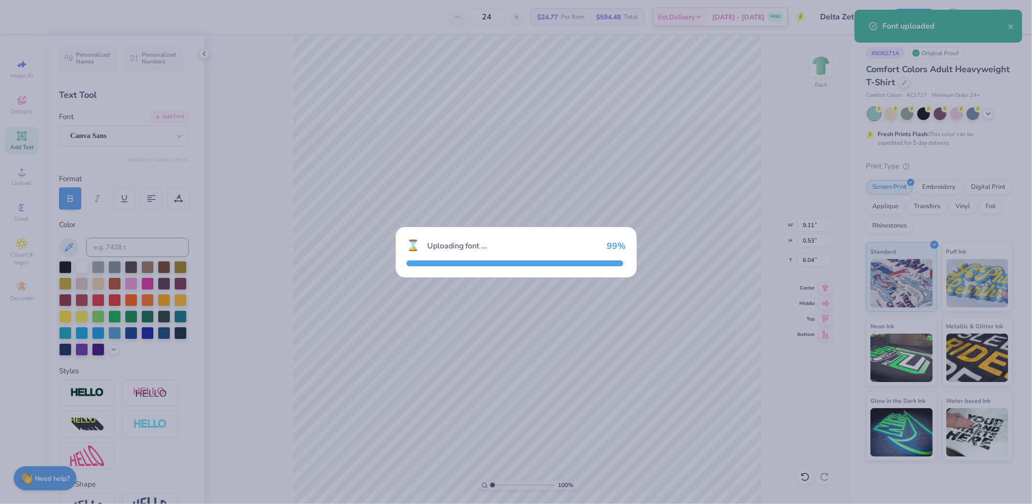
type input "9.89"
type input "0.52"
type input "6.09"
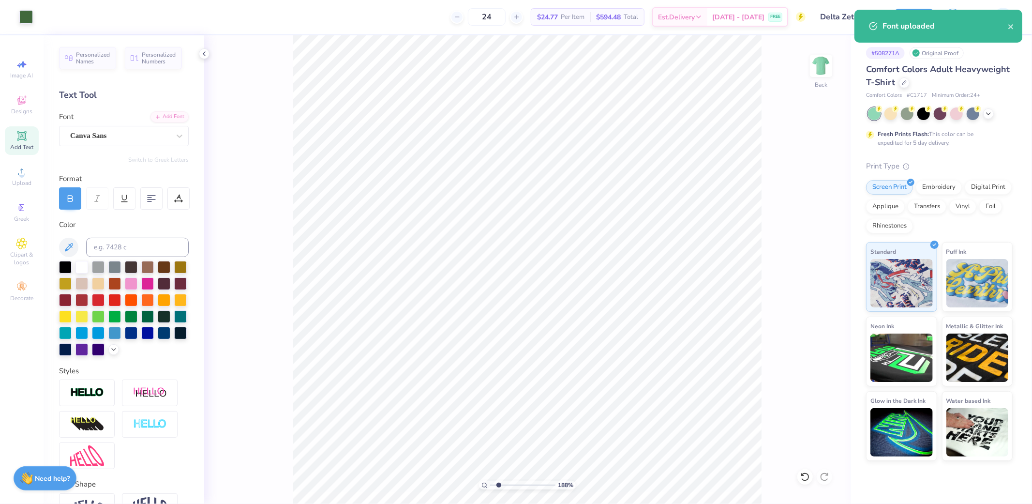
drag, startPoint x: 493, startPoint y: 485, endPoint x: 499, endPoint y: 484, distance: 6.4
type input "1.97"
click at [499, 484] on input "range" at bounding box center [522, 485] width 65 height 9
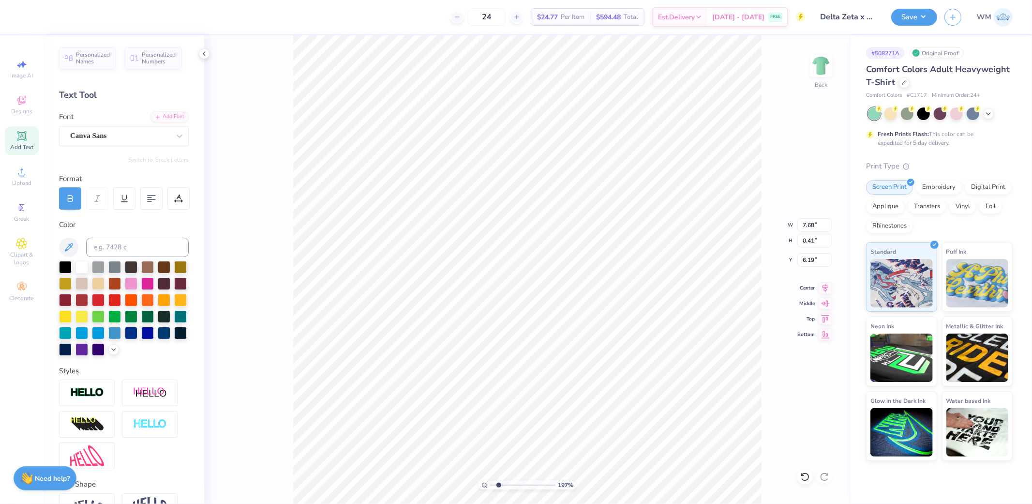
type input "7.68"
type input "0.41"
type input "6.19"
drag, startPoint x: 180, startPoint y: 200, endPoint x: 180, endPoint y: 207, distance: 7.3
click at [180, 200] on icon at bounding box center [178, 198] width 9 height 9
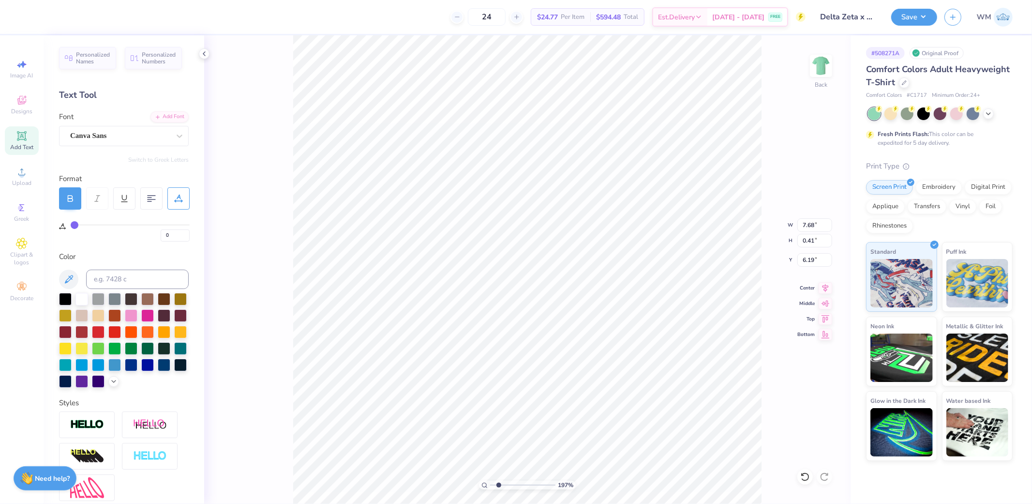
type input "1"
type input "2"
type input "3"
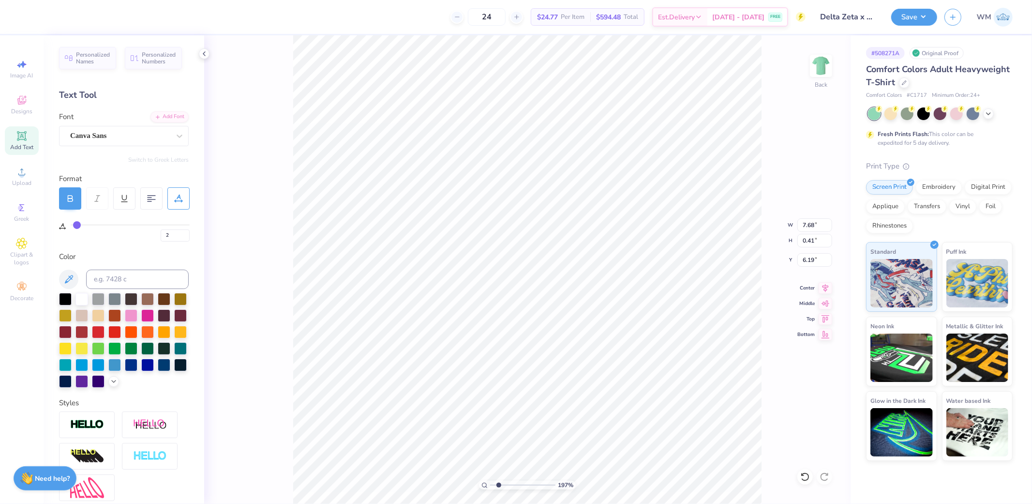
type input "3"
type input "4"
type input "5"
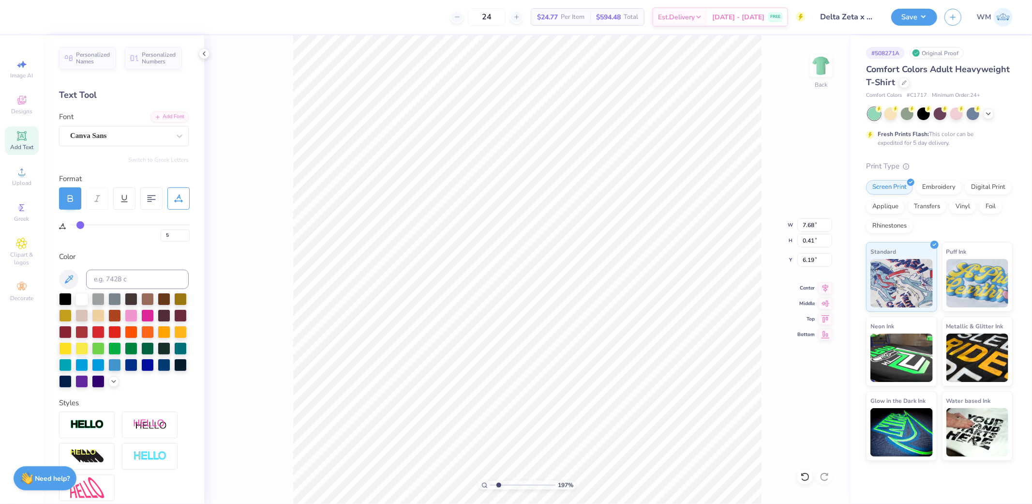
type input "6"
type input "7"
type input "8"
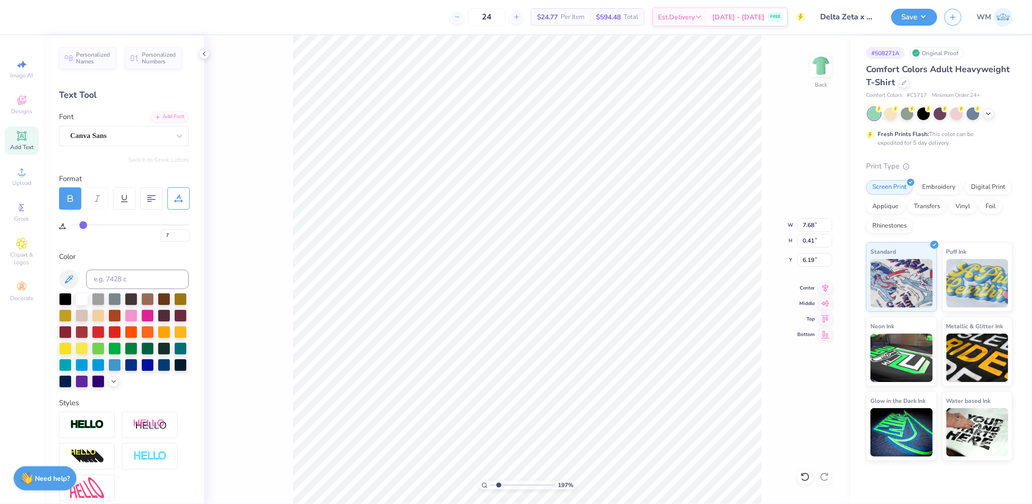
type input "8"
type input "9"
type input "10"
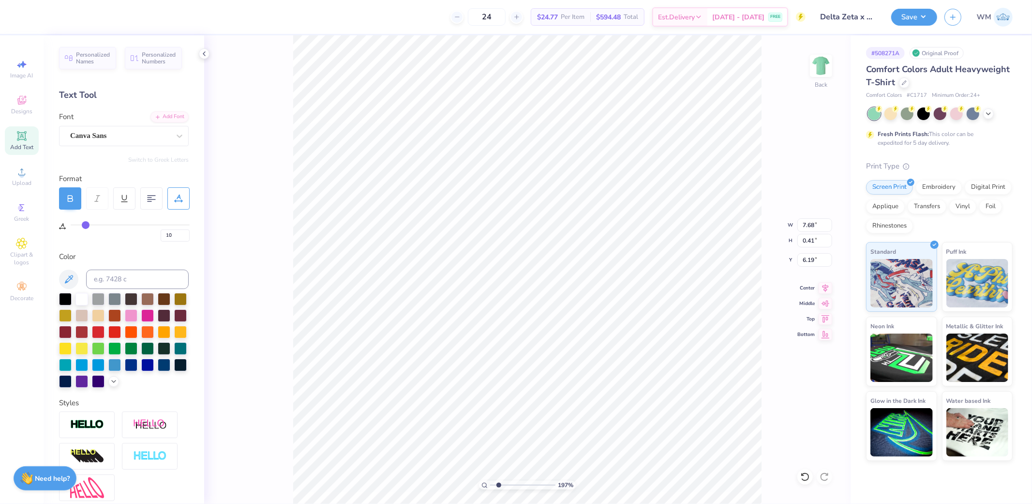
type input "11"
type input "12"
type input "13"
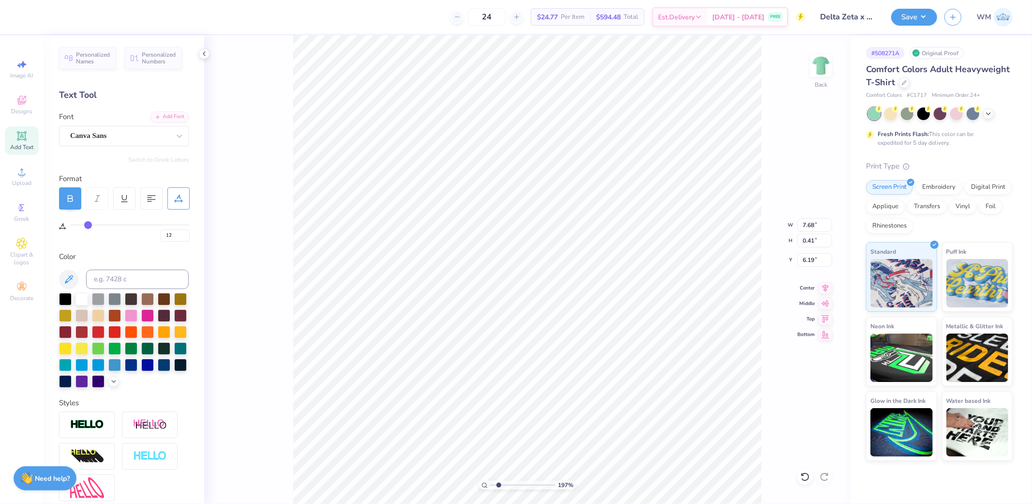
type input "13"
type input "14"
type input "15"
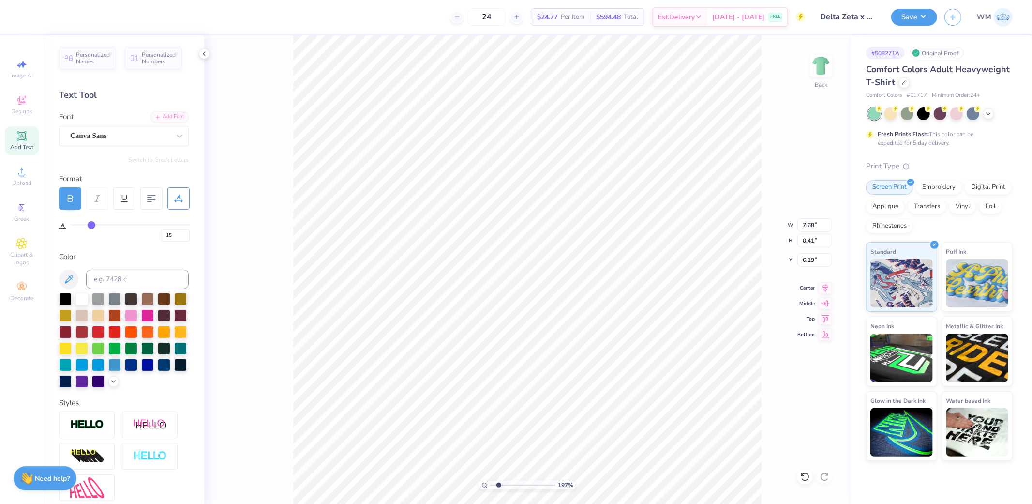
type input "16"
type input "17"
type input "18"
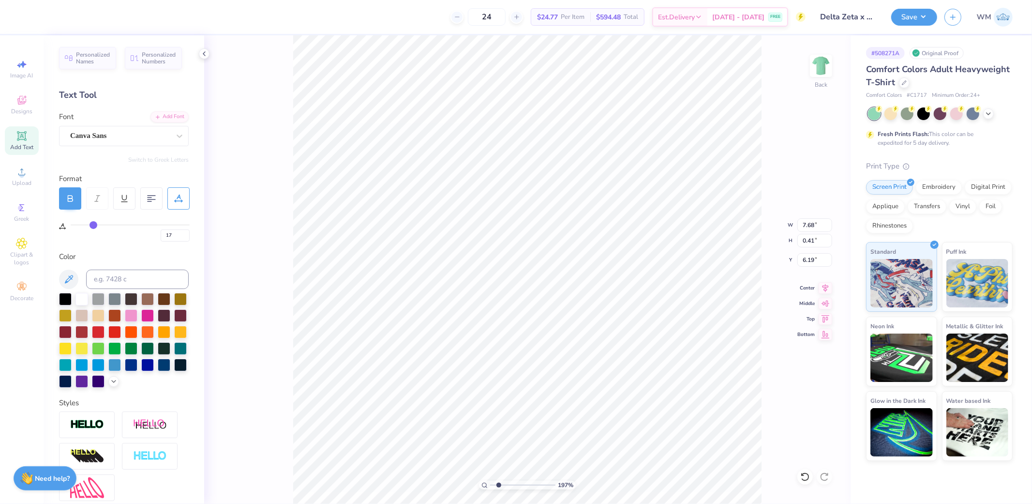
type input "18"
type input "19"
type input "20"
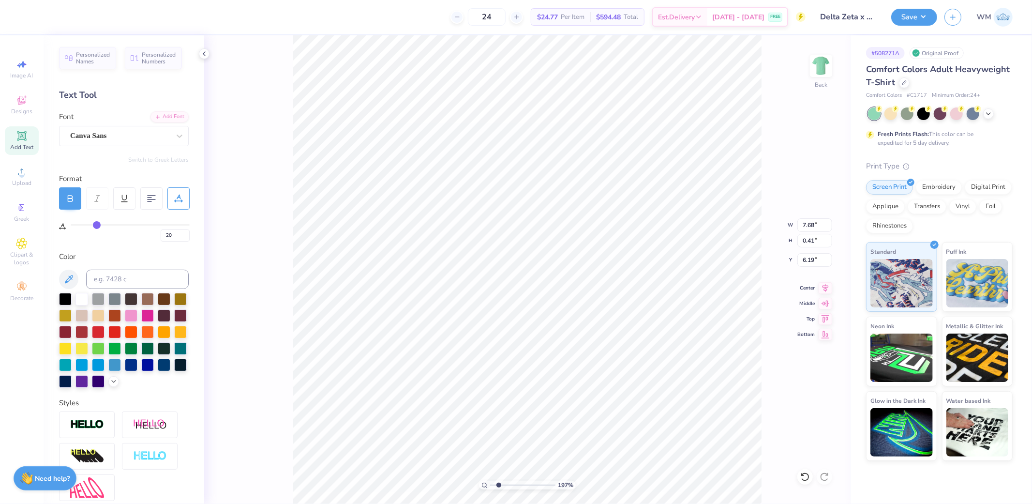
type input "21"
type input "22"
type input "23"
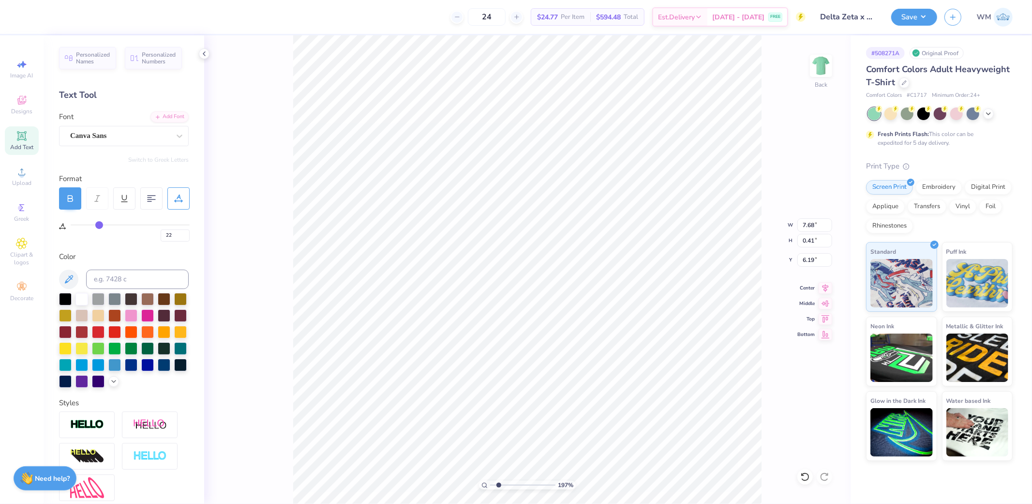
type input "23"
type input "24"
type input "25"
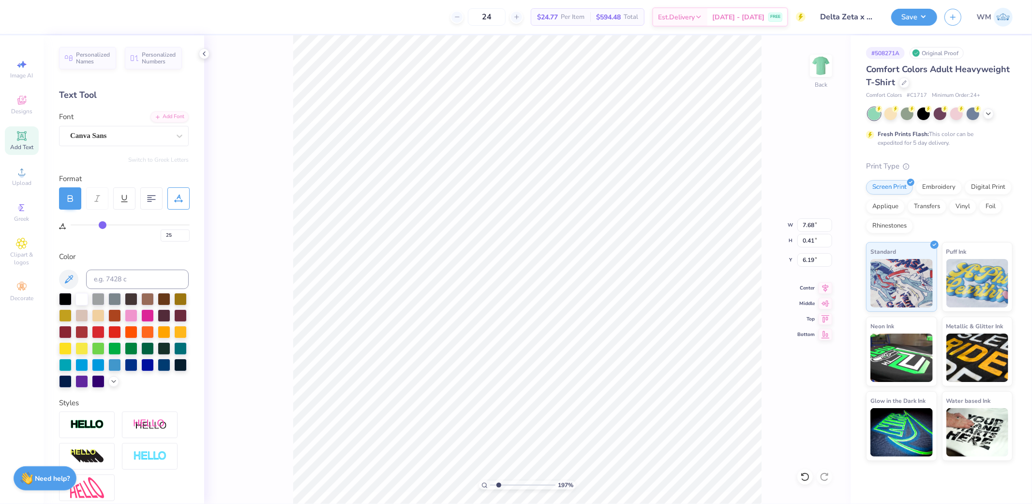
type input "26"
drag, startPoint x: 75, startPoint y: 224, endPoint x: 103, endPoint y: 225, distance: 28.1
type input "26"
click at [103, 225] on input "range" at bounding box center [130, 224] width 119 height 1
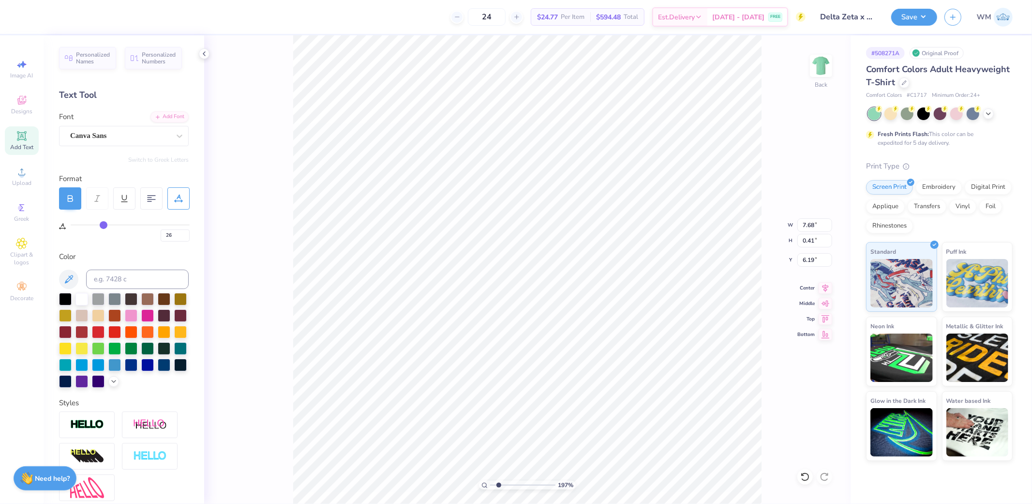
type input "11.04"
type input "24"
type input "23"
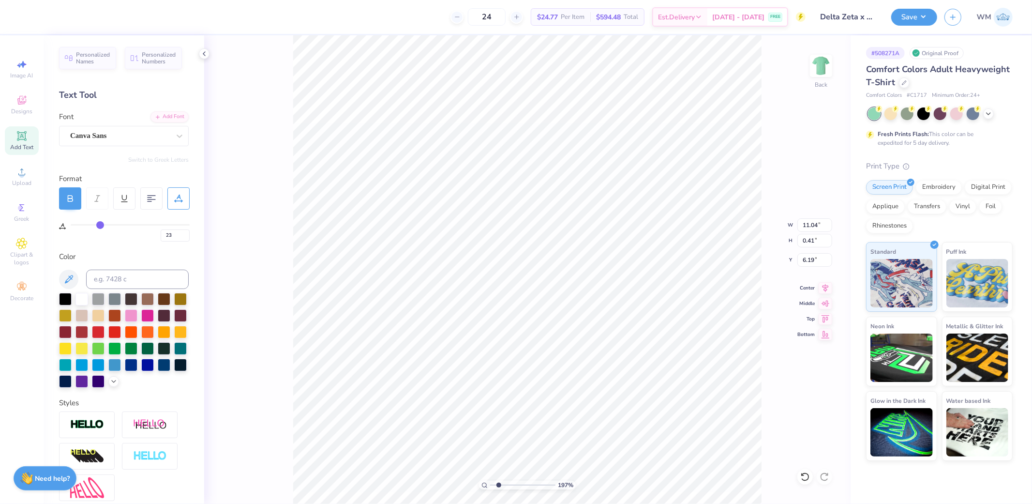
type input "22"
type input "21"
type input "20"
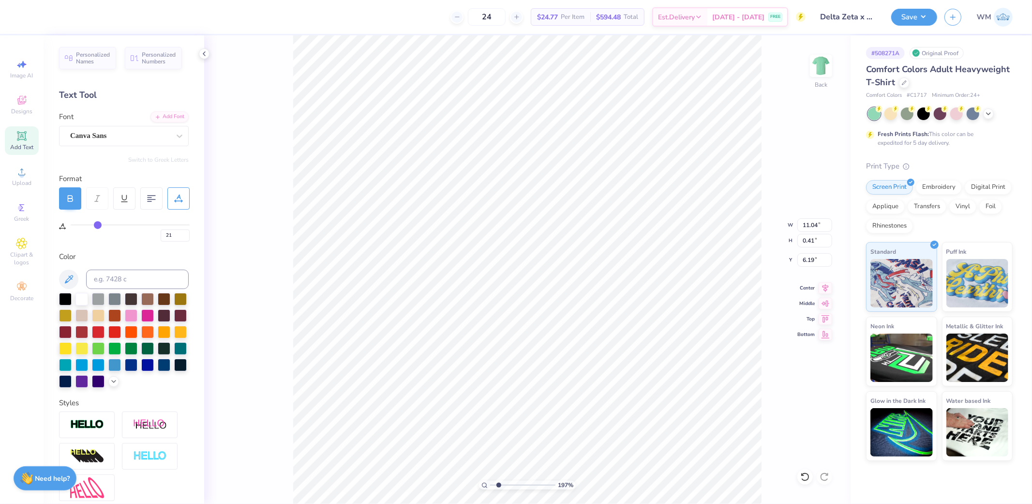
type input "20"
drag, startPoint x: 102, startPoint y: 225, endPoint x: 97, endPoint y: 225, distance: 5.3
type input "20"
click at [97, 225] on input "range" at bounding box center [130, 224] width 119 height 1
type input "10.27"
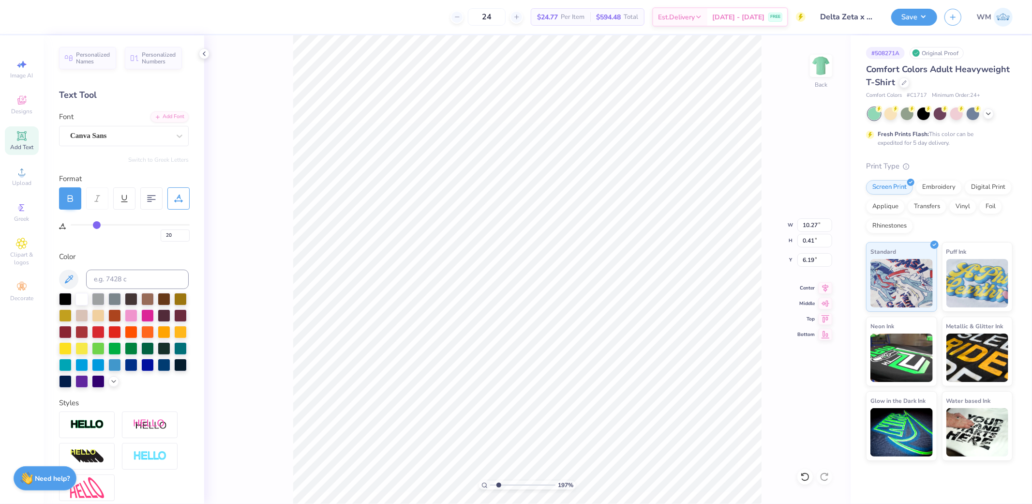
type input "24"
type input "25"
type input "26"
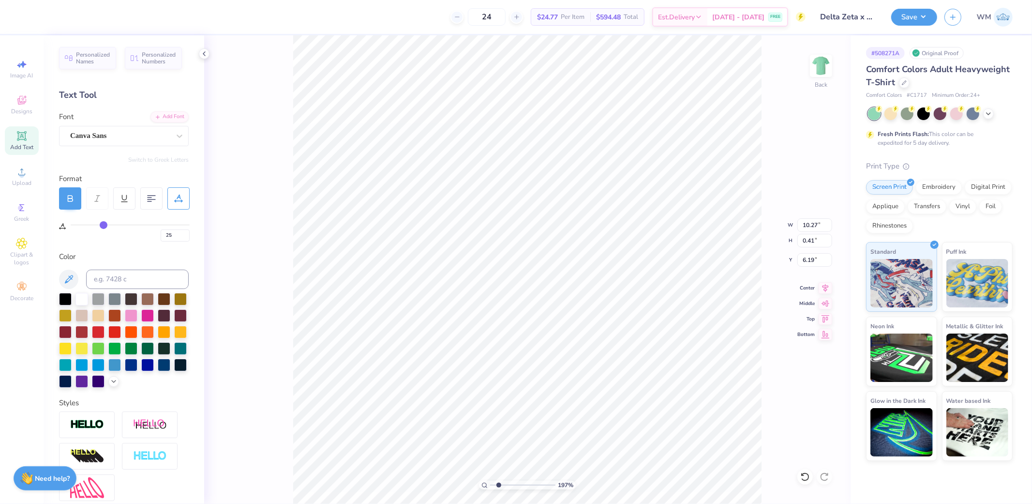
type input "26"
type input "27"
type input "28"
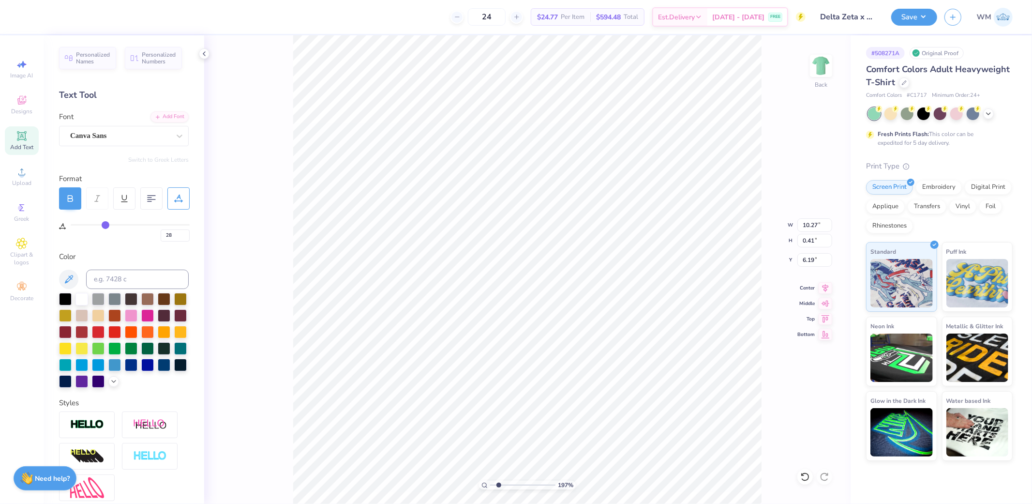
type input "29"
drag, startPoint x: 101, startPoint y: 225, endPoint x: 106, endPoint y: 225, distance: 5.8
type input "29"
click at [106, 225] on input "range" at bounding box center [130, 224] width 119 height 1
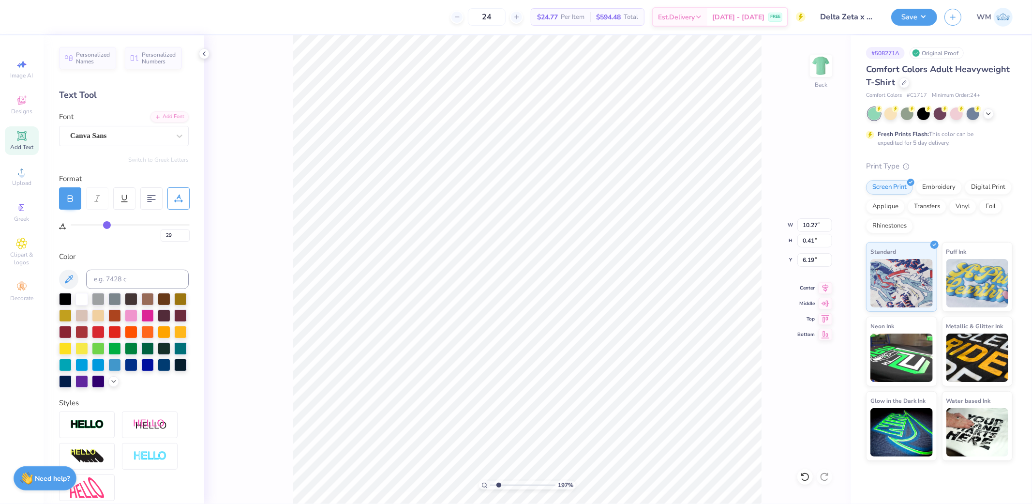
type input "11.43"
click at [815, 224] on input "11.43" at bounding box center [814, 225] width 35 height 14
type input "12.00"
type input "0.43"
click at [816, 264] on input "6.16" at bounding box center [814, 260] width 35 height 14
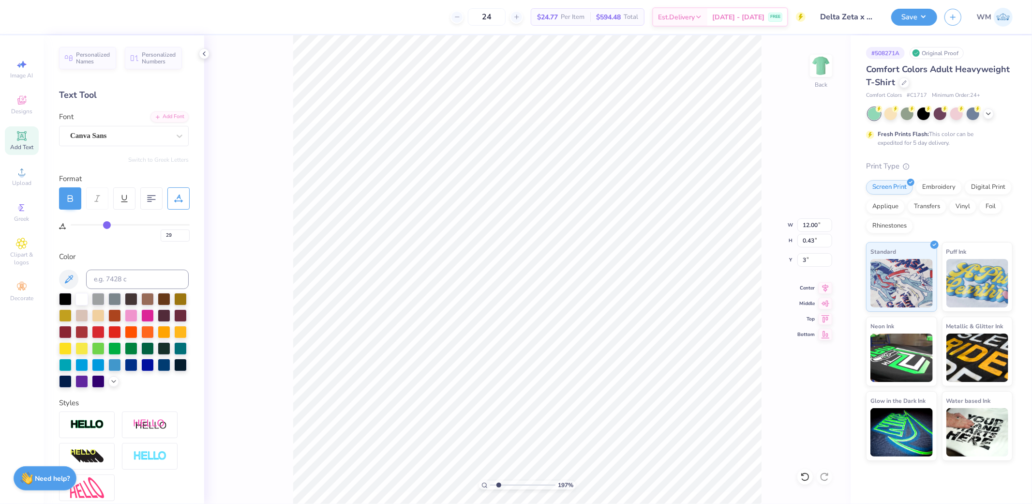
type input "3.00"
click at [484, 482] on icon at bounding box center [484, 485] width 6 height 6
type input "1"
click at [278, 413] on div "100 % Back" at bounding box center [527, 269] width 646 height 468
click at [817, 258] on input "3.00" at bounding box center [814, 260] width 35 height 14
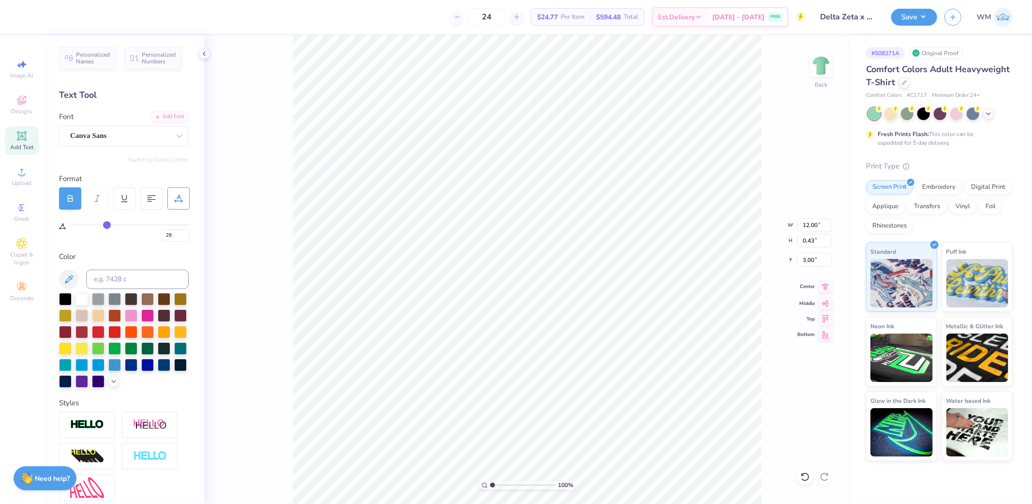
click at [828, 289] on icon at bounding box center [826, 287] width 14 height 12
click at [185, 236] on input "28" at bounding box center [175, 235] width 29 height 12
click at [185, 236] on input "27" at bounding box center [175, 235] width 29 height 12
click at [185, 236] on input "26" at bounding box center [175, 235] width 29 height 12
click at [185, 236] on input "25" at bounding box center [175, 235] width 29 height 12
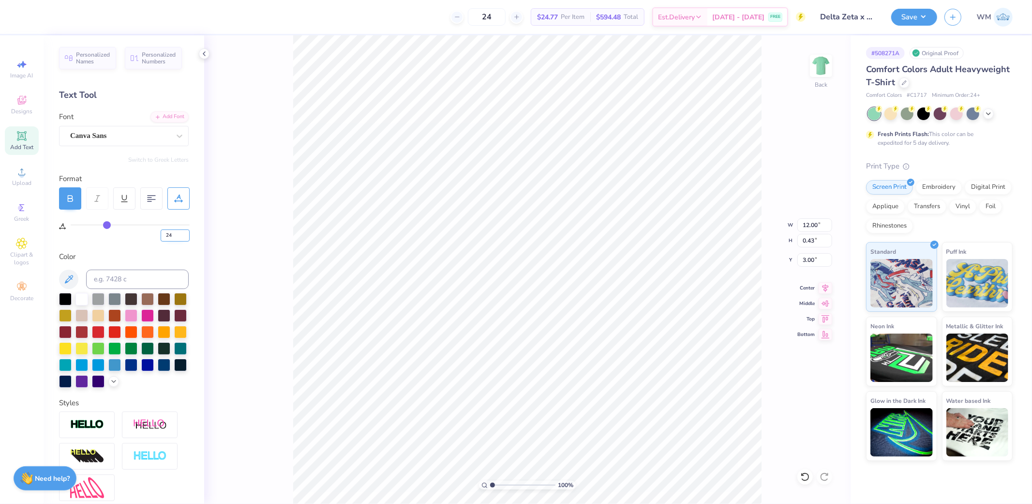
click at [185, 236] on input "24" at bounding box center [175, 235] width 29 height 12
click at [185, 236] on input "23" at bounding box center [175, 235] width 29 height 12
click at [185, 236] on input "22" at bounding box center [175, 235] width 29 height 12
click at [185, 236] on input "21" at bounding box center [175, 235] width 29 height 12
type input "20"
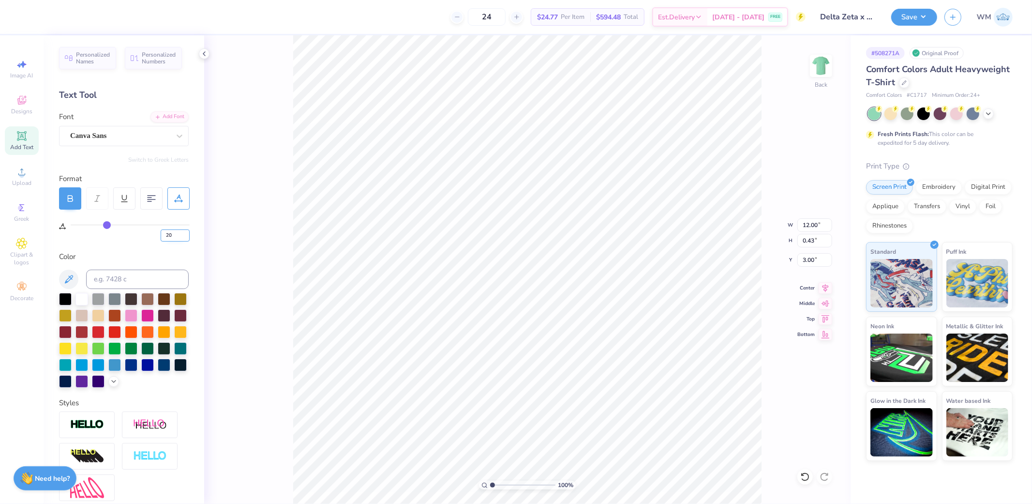
click at [185, 236] on input "20" at bounding box center [175, 235] width 29 height 12
type input "20"
type input "10.78"
click at [818, 222] on input "10.78" at bounding box center [814, 225] width 35 height 14
type input "11.00"
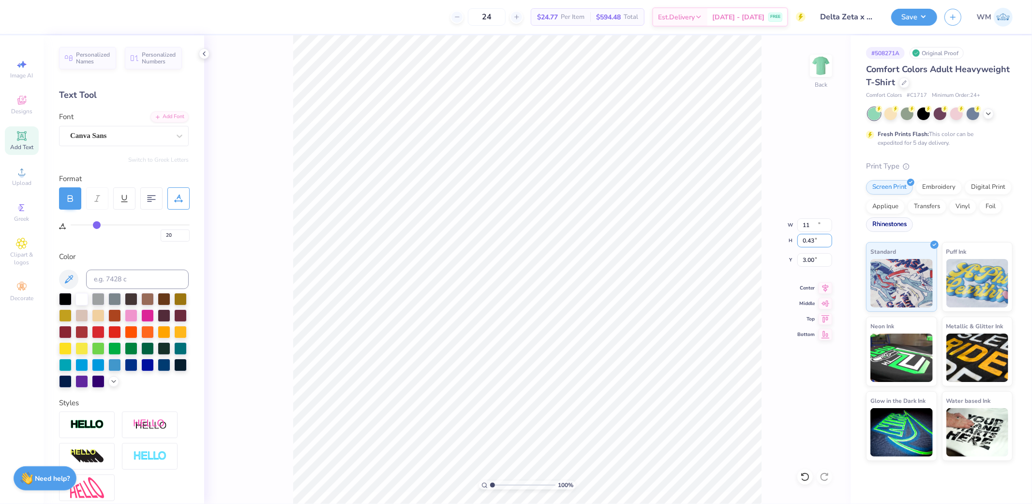
type input "0.44"
click at [828, 290] on icon at bounding box center [826, 287] width 14 height 12
click at [827, 75] on img at bounding box center [821, 65] width 39 height 39
click at [22, 180] on span "Upload" at bounding box center [21, 183] width 19 height 8
click at [18, 172] on icon at bounding box center [22, 172] width 12 height 12
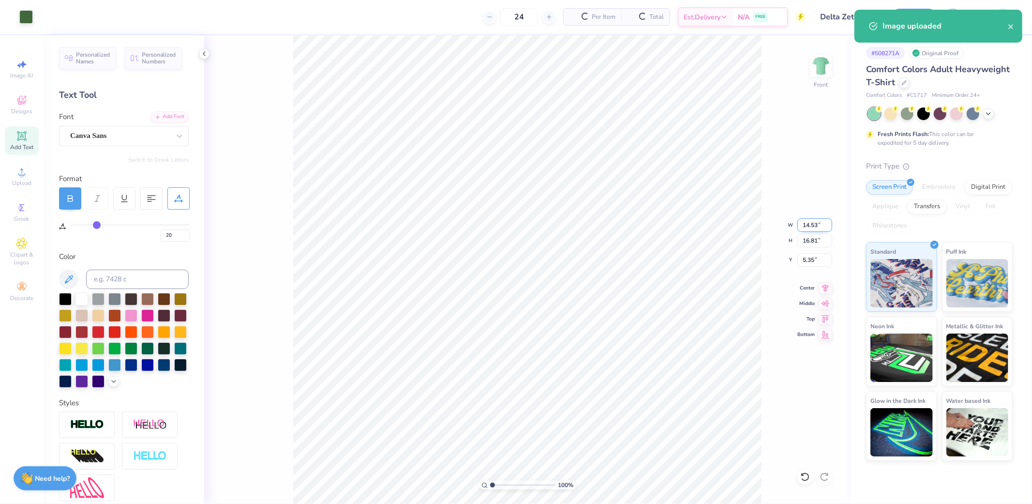
click at [816, 225] on input "14.53" at bounding box center [814, 225] width 35 height 14
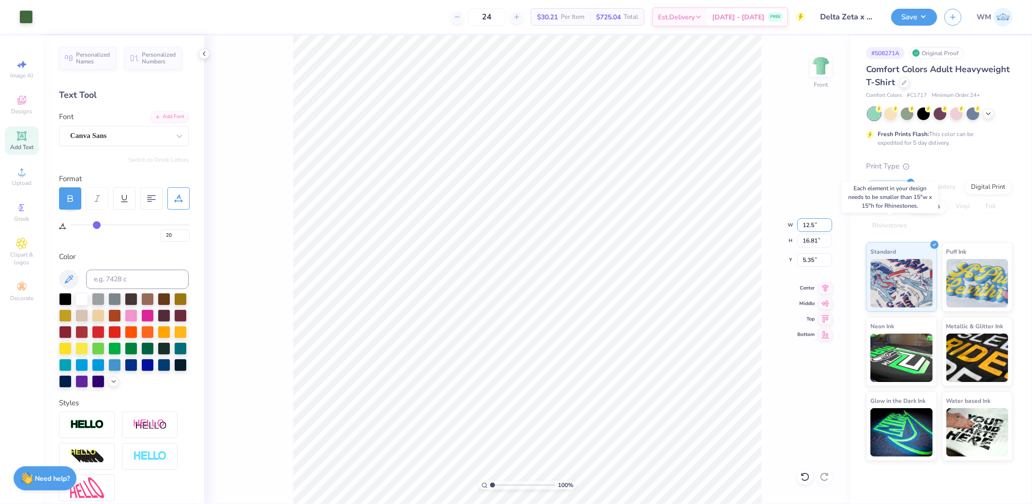
type input "12.50"
type input "14.46"
click at [815, 260] on input "6.52" at bounding box center [814, 260] width 35 height 14
type input "3.00"
click at [825, 286] on icon at bounding box center [826, 287] width 14 height 12
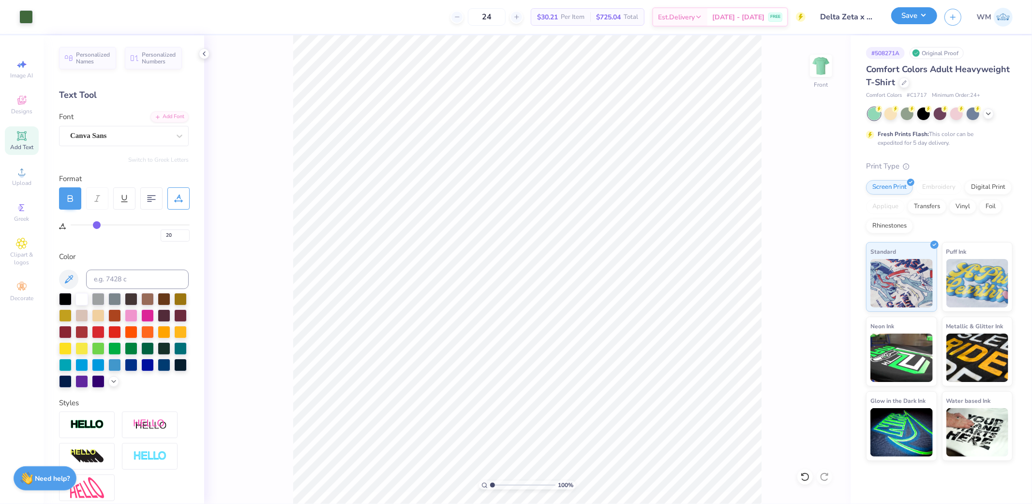
click at [928, 16] on button "Save" at bounding box center [914, 15] width 46 height 17
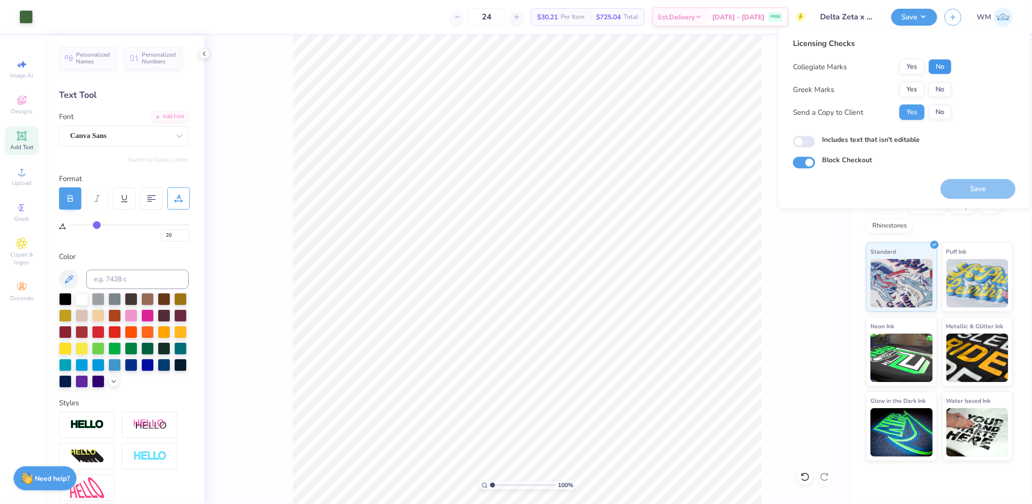
click at [941, 70] on button "No" at bounding box center [940, 66] width 23 height 15
click at [916, 83] on button "Yes" at bounding box center [912, 89] width 25 height 15
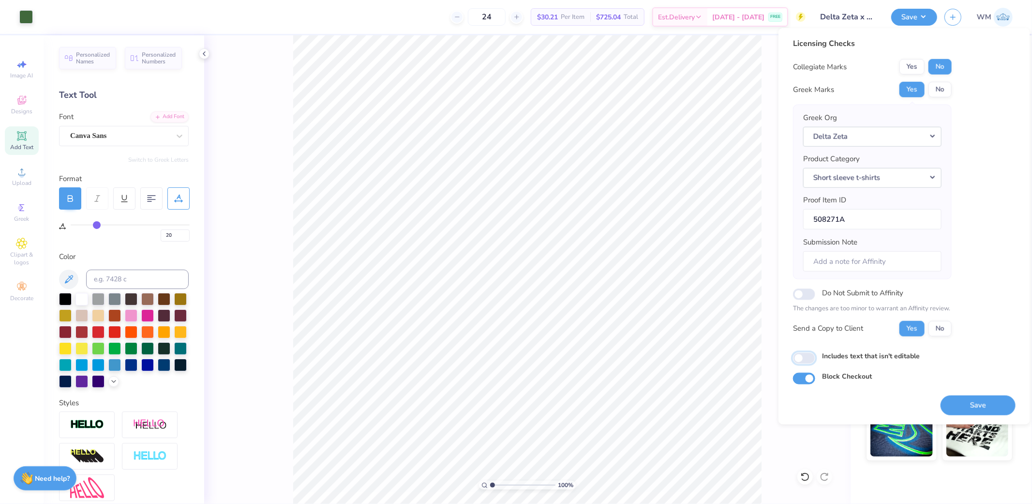
click at [804, 357] on input "Includes text that isn't editable" at bounding box center [804, 358] width 22 height 12
checkbox input "true"
click at [956, 405] on button "Save" at bounding box center [978, 405] width 75 height 20
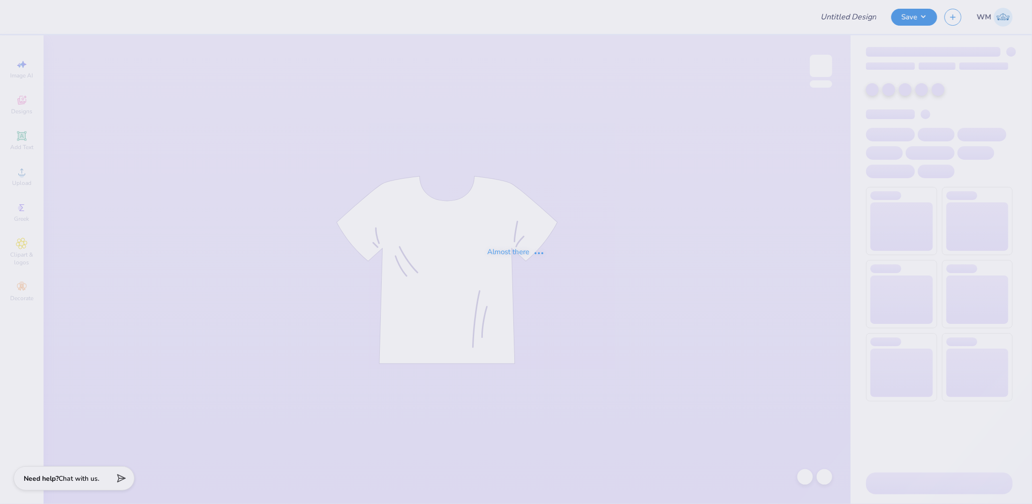
type input "Merch for KIN"
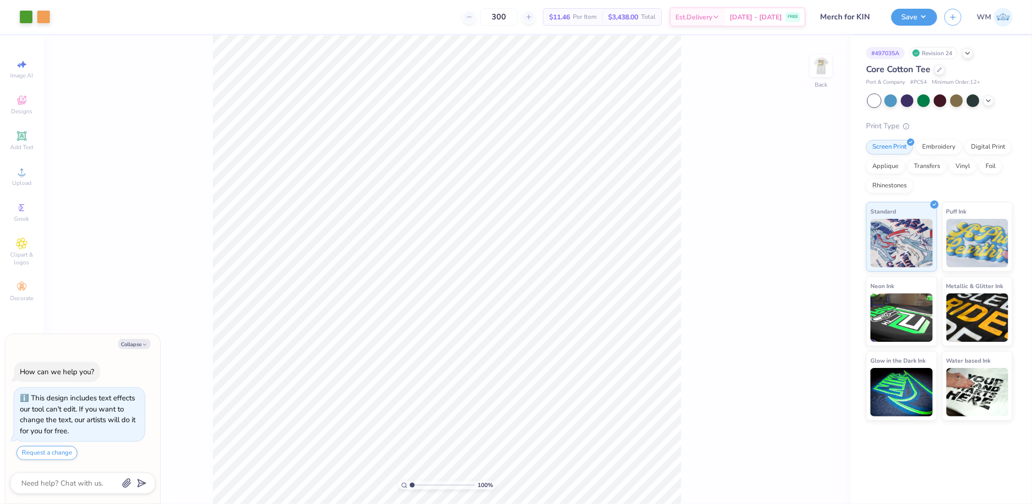
drag, startPoint x: 131, startPoint y: 347, endPoint x: 146, endPoint y: 343, distance: 15.6
click at [132, 347] on button "Collapse" at bounding box center [134, 344] width 32 height 10
type textarea "x"
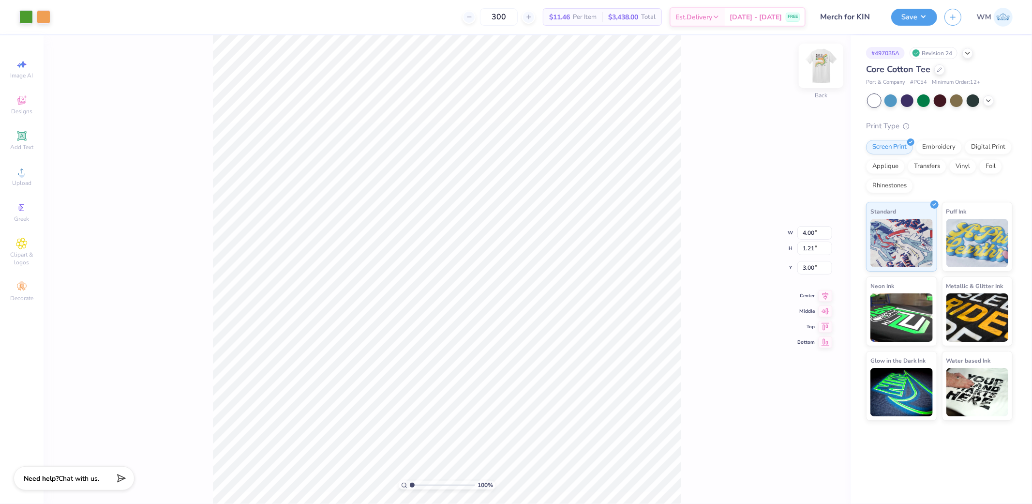
click at [825, 66] on img at bounding box center [821, 65] width 39 height 39
click at [424, 484] on input "range" at bounding box center [442, 485] width 65 height 9
drag, startPoint x: 426, startPoint y: 482, endPoint x: 434, endPoint y: 482, distance: 8.2
type input "4.4"
click at [434, 482] on input "range" at bounding box center [442, 485] width 65 height 9
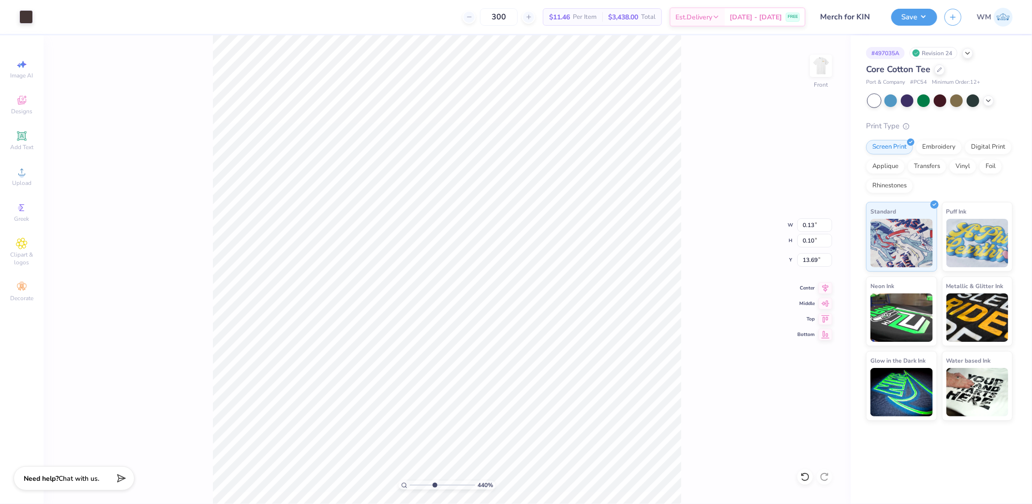
type input "0.44"
type input "0.30"
type input "13.65"
type input "0.93"
type input "0.70"
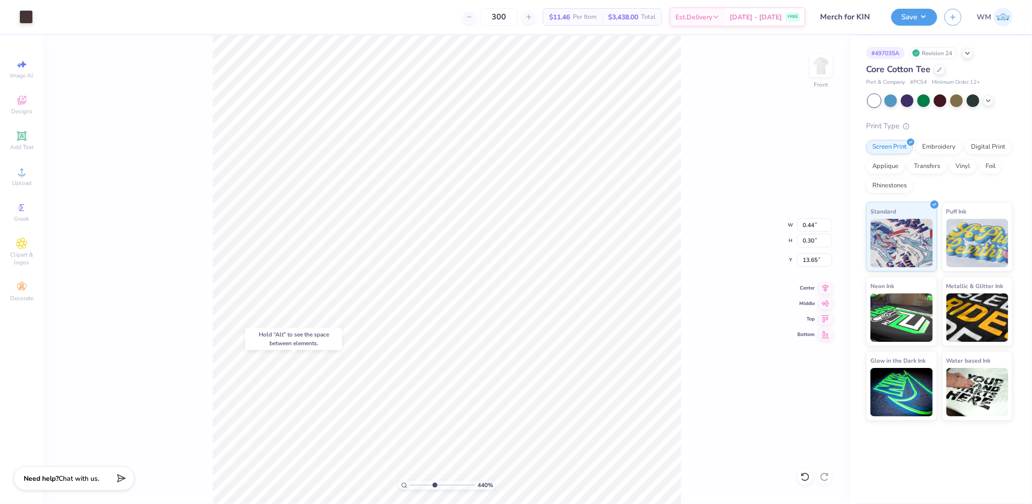
type input "14.81"
click at [490, 392] on li "Group" at bounding box center [504, 397] width 76 height 19
drag, startPoint x: 412, startPoint y: 484, endPoint x: 450, endPoint y: 482, distance: 38.3
type input "6.8"
click at [450, 482] on input "range" at bounding box center [442, 485] width 65 height 9
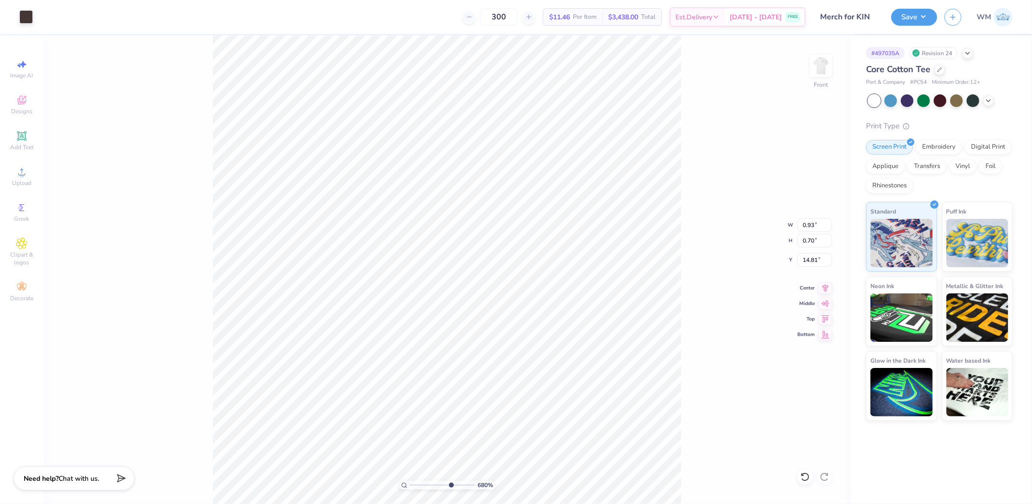
type input "1.24"
type input "0.94"
type input "14.53"
type input "13.43"
type input "1.15"
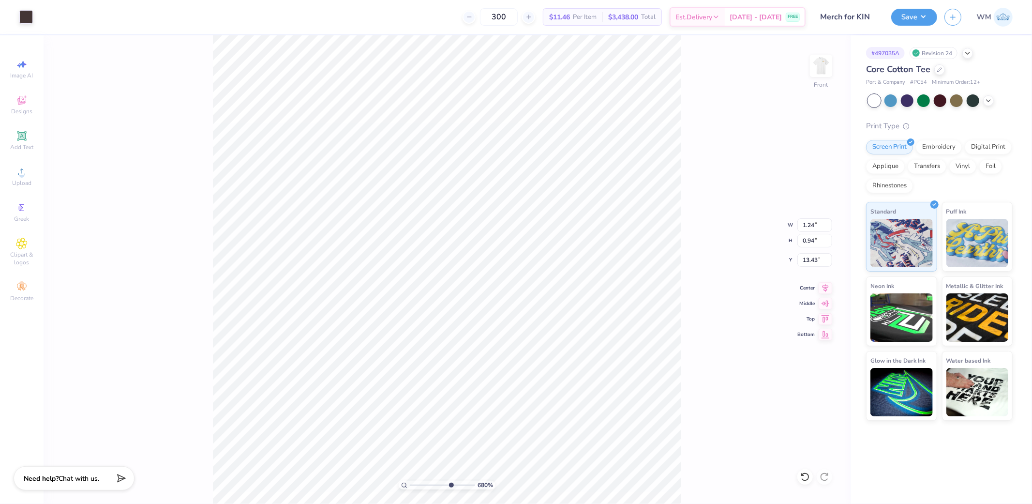
type input "0.87"
type input "13.39"
click at [406, 485] on icon at bounding box center [404, 485] width 6 height 6
drag, startPoint x: 413, startPoint y: 487, endPoint x: 422, endPoint y: 486, distance: 9.2
click at [422, 486] on input "range" at bounding box center [442, 485] width 65 height 9
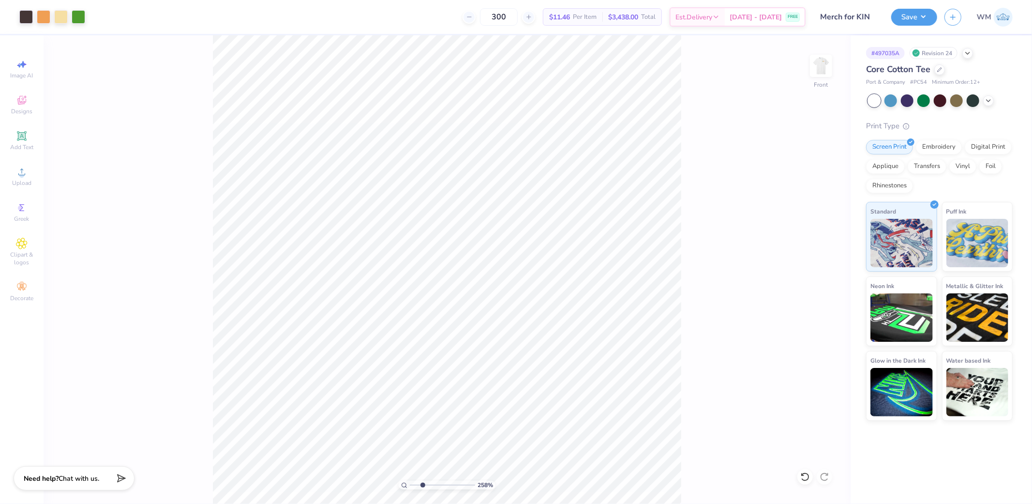
click at [403, 486] on icon at bounding box center [404, 485] width 6 height 6
type input "1"
click at [473, 323] on li "Group" at bounding box center [488, 322] width 76 height 19
click at [916, 22] on button "Save" at bounding box center [914, 15] width 46 height 17
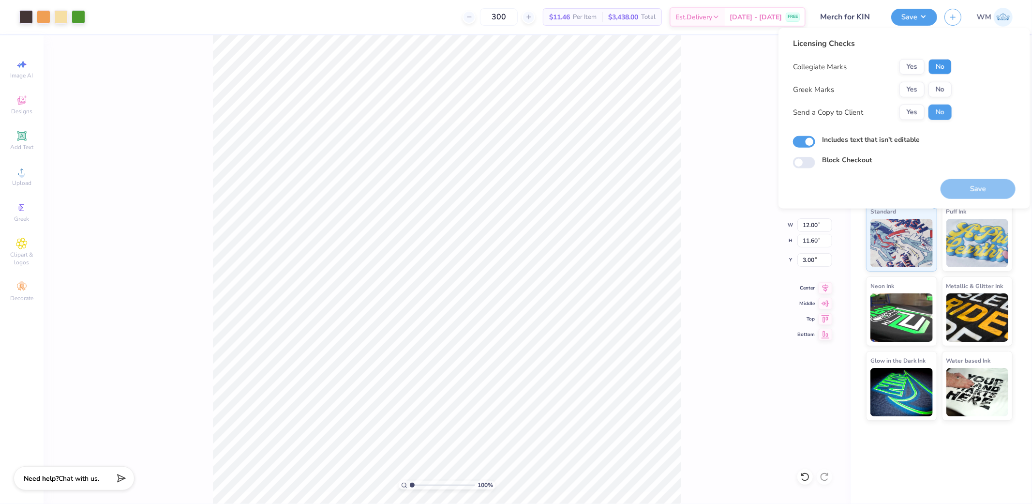
click at [937, 67] on button "No" at bounding box center [940, 66] width 23 height 15
click at [939, 86] on button "No" at bounding box center [940, 89] width 23 height 15
click at [909, 117] on button "Yes" at bounding box center [912, 112] width 25 height 15
click at [983, 188] on button "Save" at bounding box center [978, 189] width 75 height 20
